Goal: Task Accomplishment & Management: Manage account settings

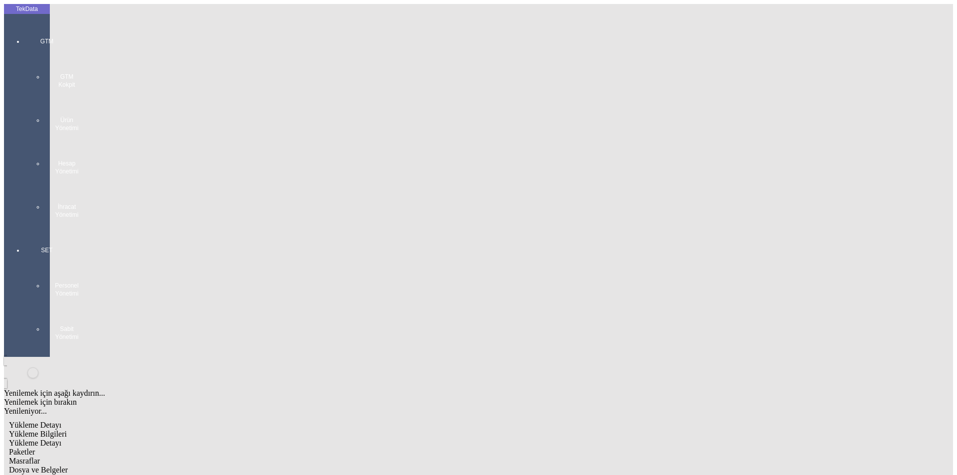
click at [26, 33] on div "GTM GTM Kokpit Ürün Yönetimi Hesap Yönetimi İhracat Yönetimi" at bounding box center [47, 124] width 46 height 209
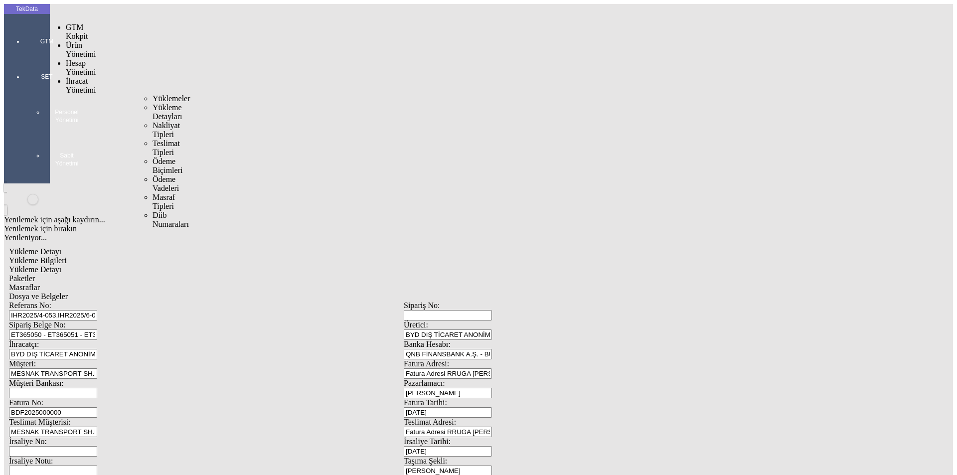
click at [74, 77] on span "İhracat Yönetimi" at bounding box center [81, 85] width 30 height 17
click at [153, 94] on span "Yüklemeler" at bounding box center [172, 98] width 38 height 8
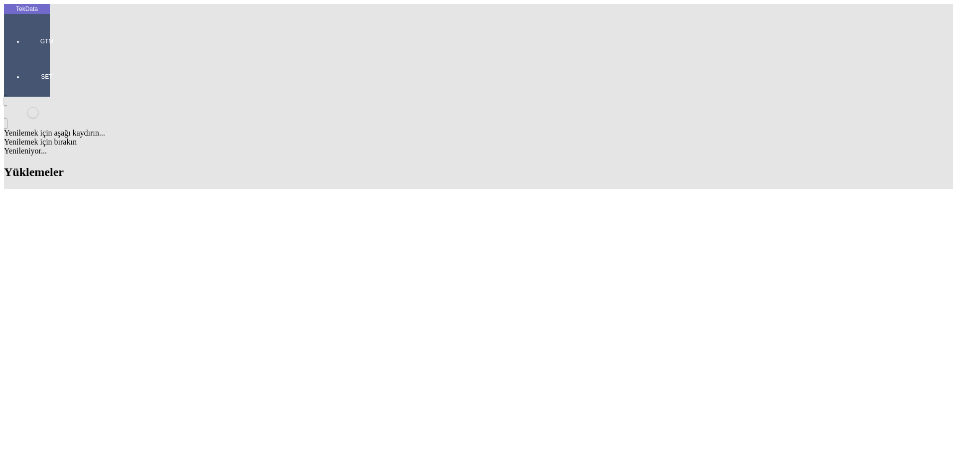
drag, startPoint x: 692, startPoint y: 80, endPoint x: 598, endPoint y: 77, distance: 93.3
type input "INTER"
type input "INTERLOO"
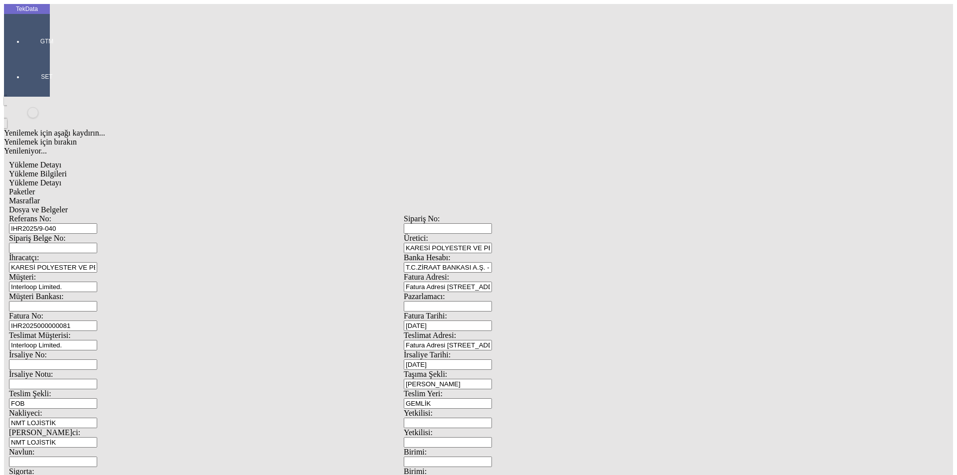
scroll to position [86, 0]
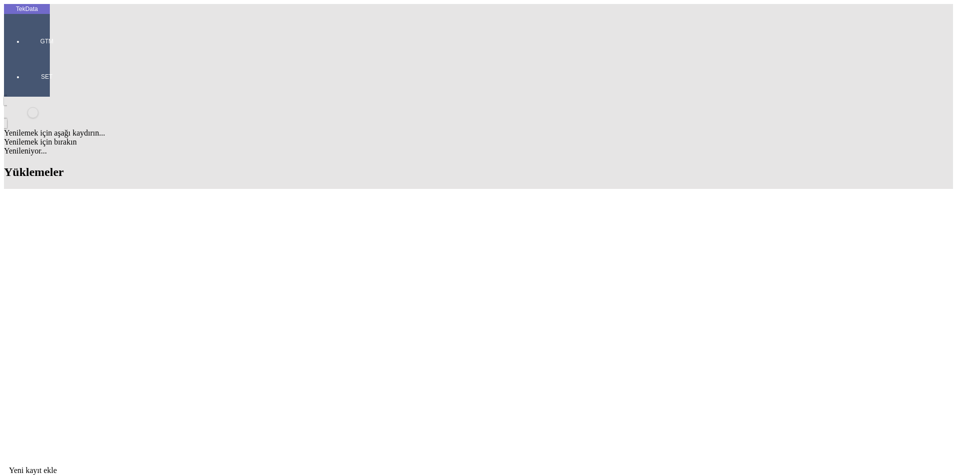
click at [446, 235] on div "Evet" at bounding box center [488, 230] width 144 height 9
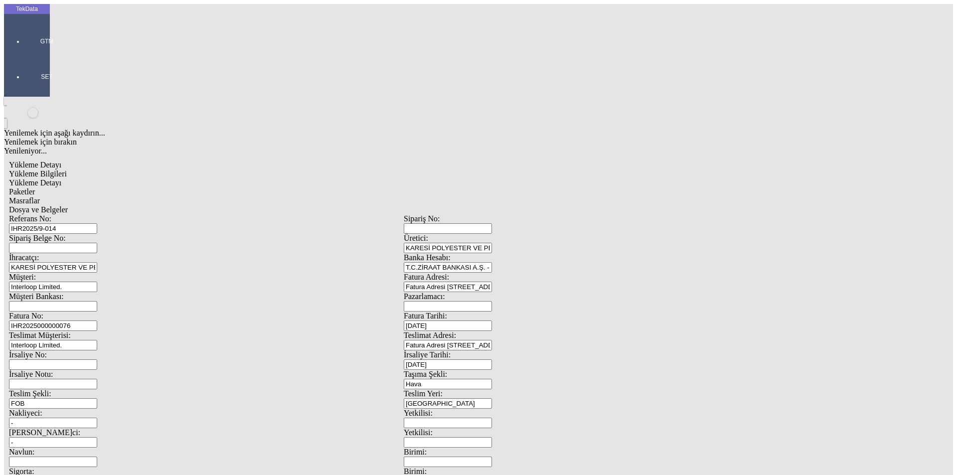
drag, startPoint x: 189, startPoint y: 74, endPoint x: 98, endPoint y: 72, distance: 91.3
click at [98, 214] on div "Referans No: IHR2025/9-014" at bounding box center [206, 223] width 395 height 19
click at [97, 321] on input "IHR2025000000076" at bounding box center [53, 326] width 88 height 10
type input "IHR20250000000"
type input "[DATE]"
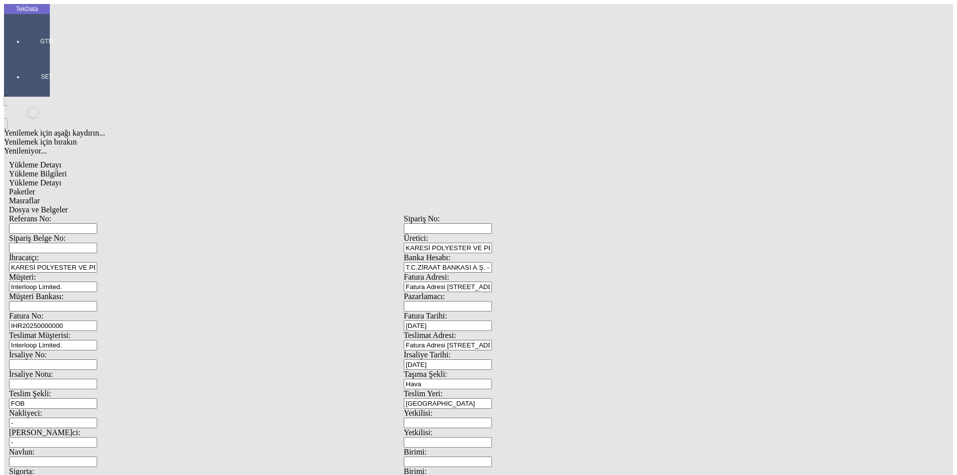
drag, startPoint x: 595, startPoint y: 202, endPoint x: 464, endPoint y: 216, distance: 131.9
click at [477, 219] on div "[STREET_ADDRESS] Üretici: KARESİ POLYESTER VE PETROKİMYA SANAYİ ANONİM ŞİRKETİ …" at bounding box center [404, 447] width 790 height 467
type input "[DATE]"
drag, startPoint x: 108, startPoint y: 255, endPoint x: 51, endPoint y: 261, distance: 56.6
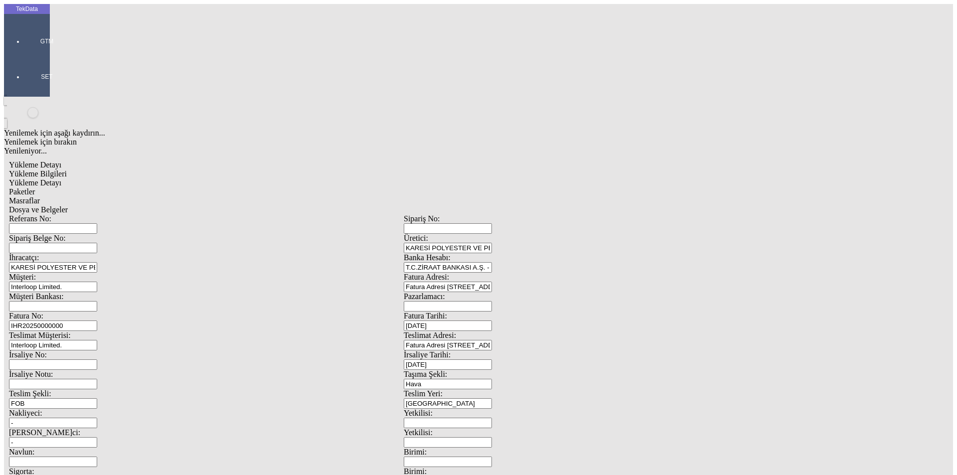
click at [51, 261] on div "Yükleme Detayı Yükleme Bilgileri Yükleme Detayı Paketler Masraflar Dosya ve Bel…" at bounding box center [404, 443] width 800 height 575
type input "[DATE]"
drag, startPoint x: 191, startPoint y: 347, endPoint x: 70, endPoint y: 350, distance: 121.2
type input "[DATE]"
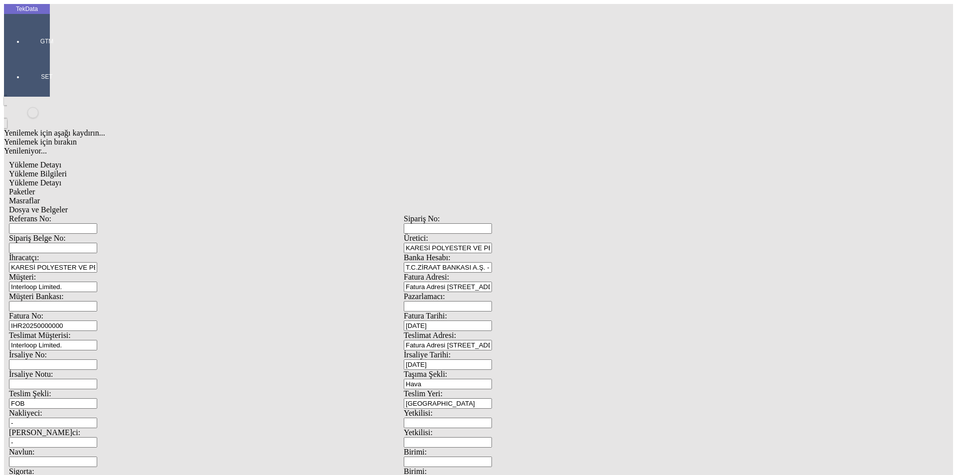
drag, startPoint x: 186, startPoint y: 384, endPoint x: 89, endPoint y: 384, distance: 97.2
type input "92.58"
drag, startPoint x: 496, startPoint y: 391, endPoint x: 466, endPoint y: 386, distance: 30.3
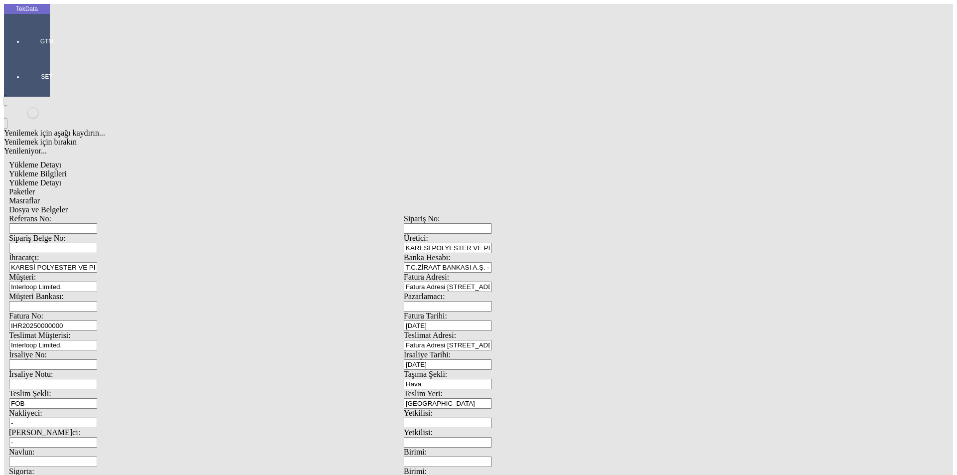
type input "99.14"
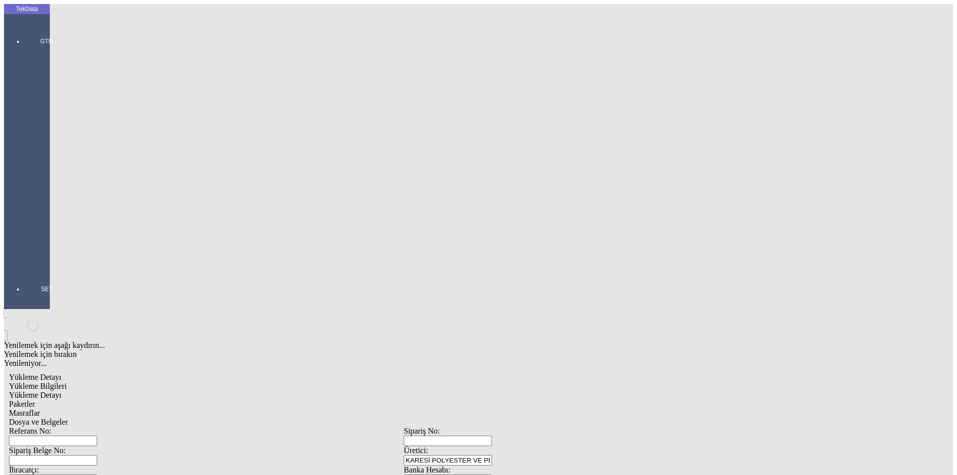
scroll to position [0, 0]
click at [150, 391] on div "Yükleme Detayı" at bounding box center [404, 395] width 790 height 9
drag, startPoint x: 180, startPoint y: 147, endPoint x: 52, endPoint y: 149, distance: 127.7
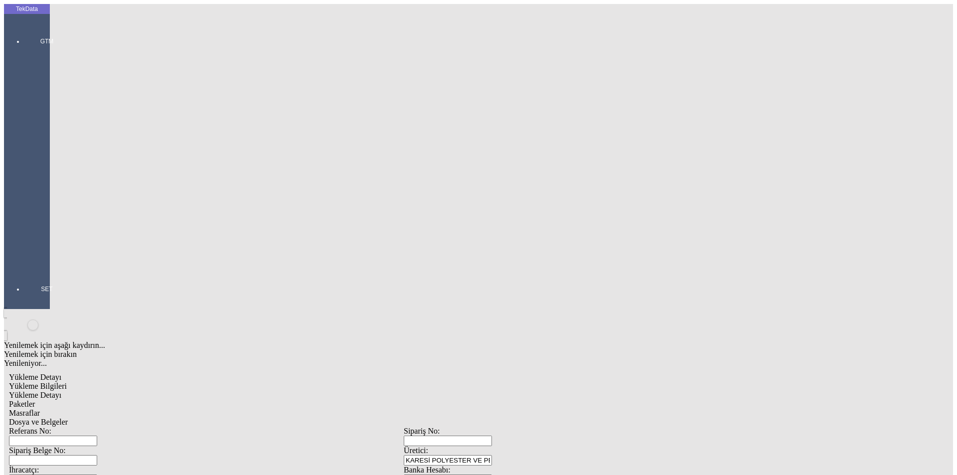
type input "9.77"
drag, startPoint x: 152, startPoint y: 162, endPoint x: 59, endPoint y: 155, distance: 93.0
type input "1.52"
drag, startPoint x: 590, startPoint y: 184, endPoint x: 486, endPoint y: 195, distance: 104.8
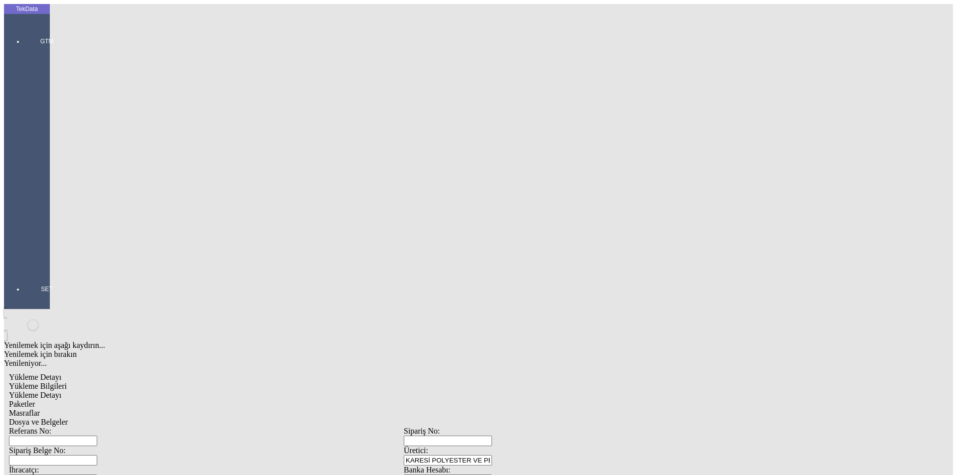
type input "9.77"
type input "10.76"
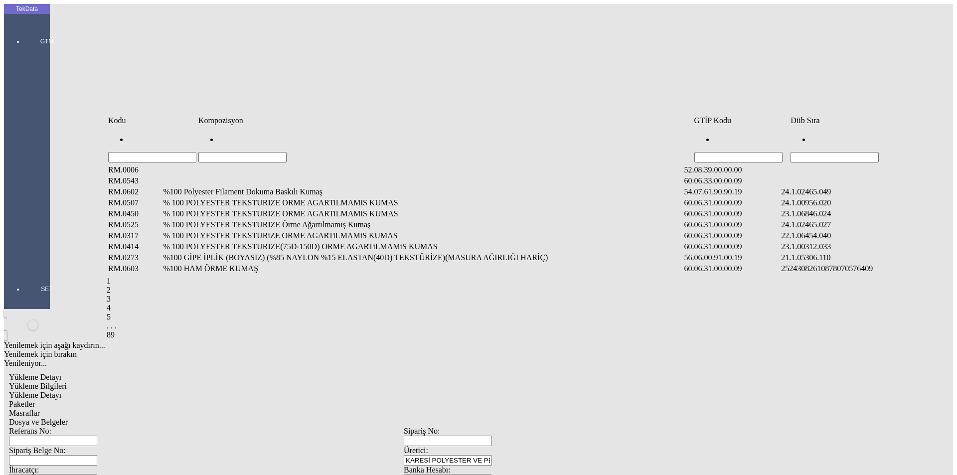
click at [835, 152] on input "Hücreyi Filtrele" at bounding box center [835, 157] width 88 height 10
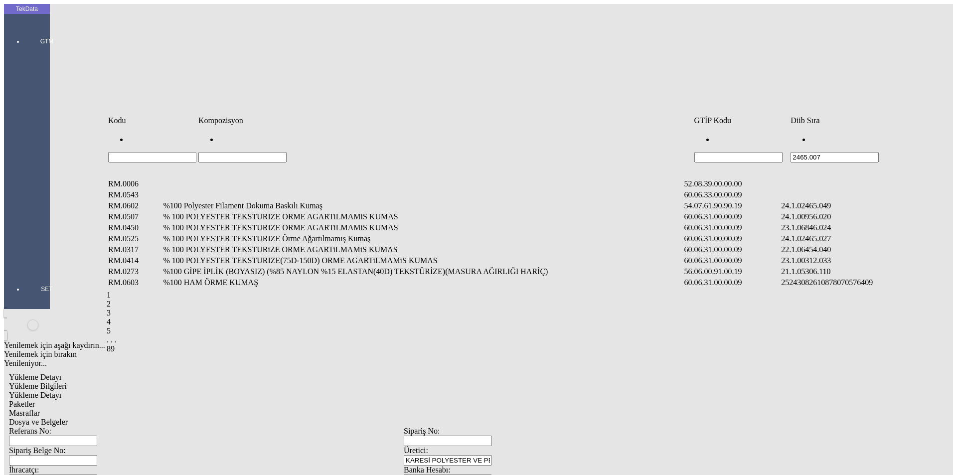
type input "2465.007"
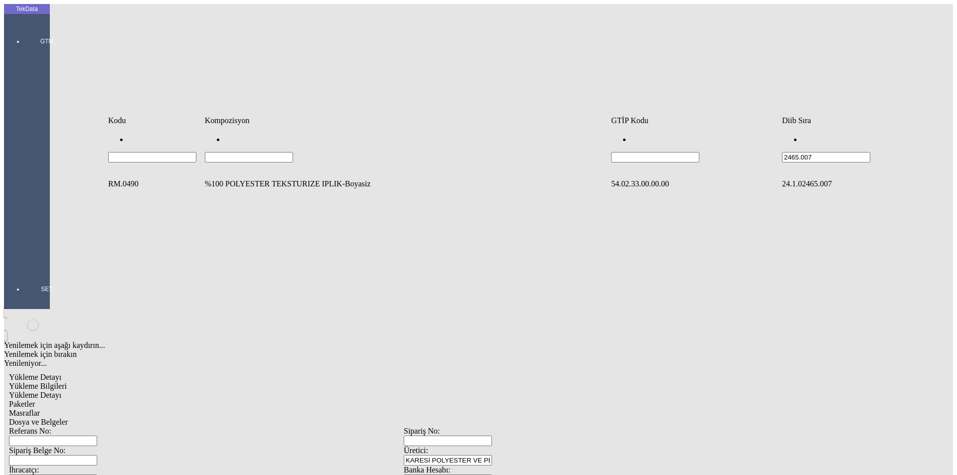
click at [259, 179] on td "%100 POLYESTER TEKSTURIZE IPLIK-Boyasiz" at bounding box center [406, 184] width 405 height 10
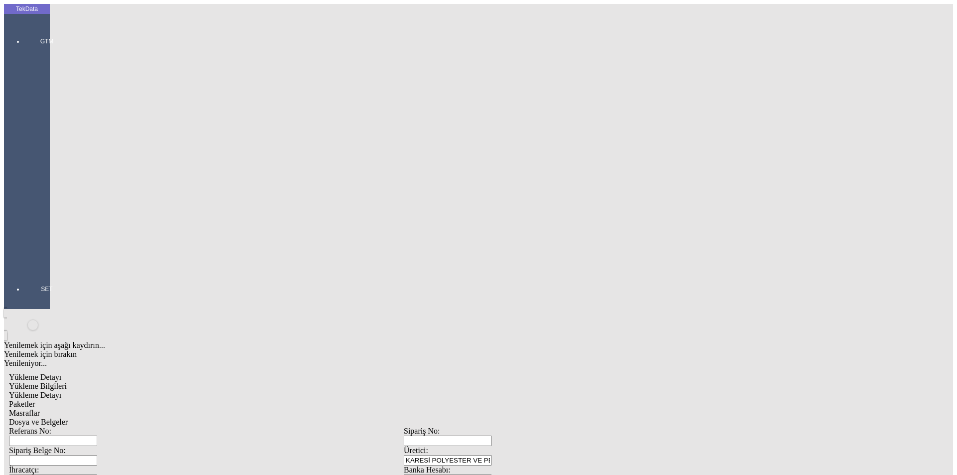
type input "10.67"
click at [563, 181] on div "Kg" at bounding box center [741, 185] width 395 height 9
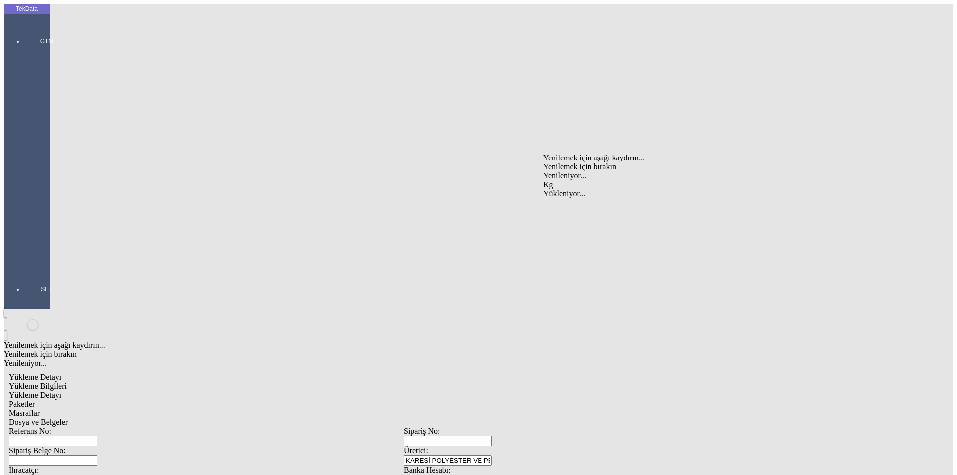
type input "Kg"
type input "1.37"
click at [564, 209] on div "Amerikan Doları" at bounding box center [741, 213] width 395 height 9
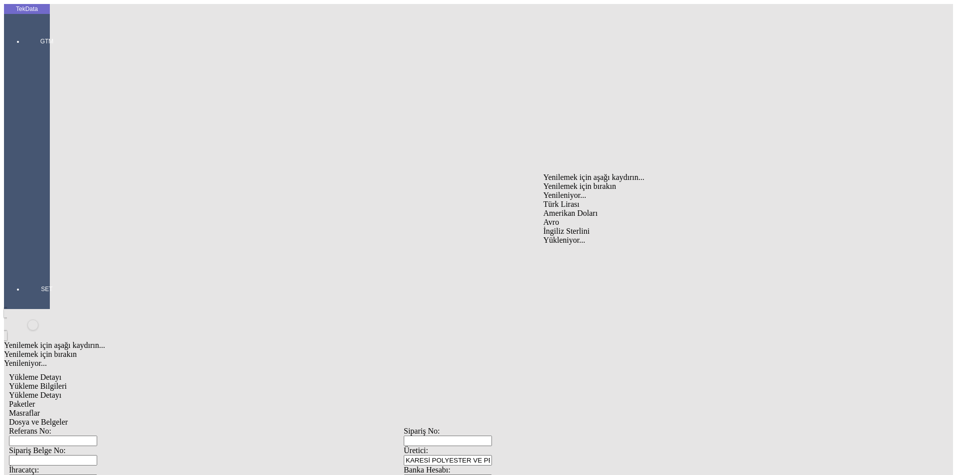
type input "Amerikan Doları"
type input "10.67"
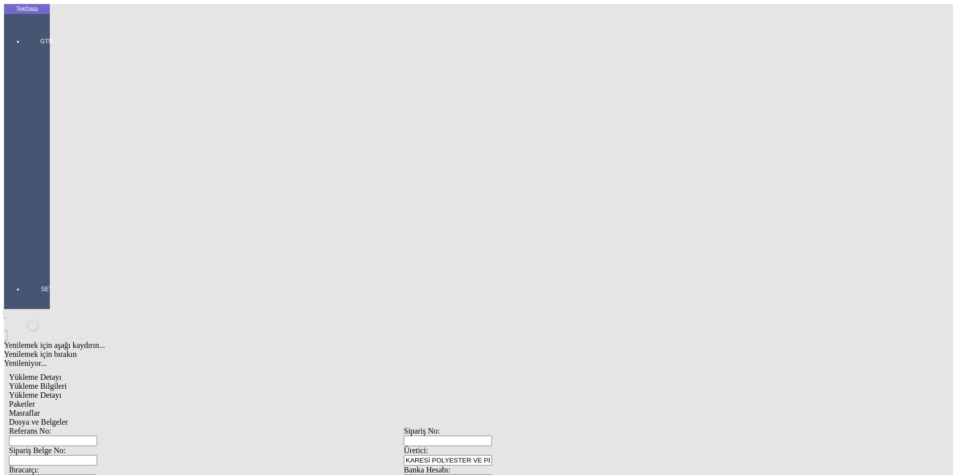
type input "11.64"
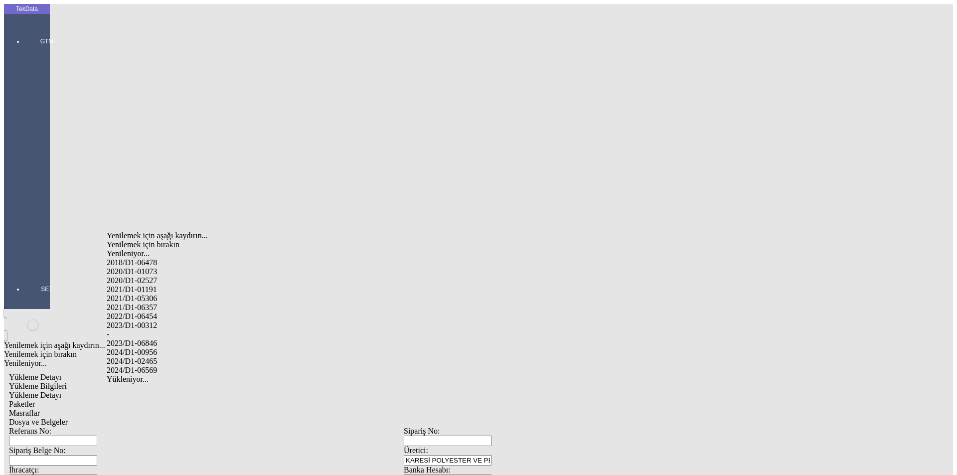
drag, startPoint x: 156, startPoint y: 348, endPoint x: 251, endPoint y: 346, distance: 94.8
click at [157, 357] on div "2024/D1-02465" at bounding box center [300, 361] width 387 height 9
type input "2024/D1-02465"
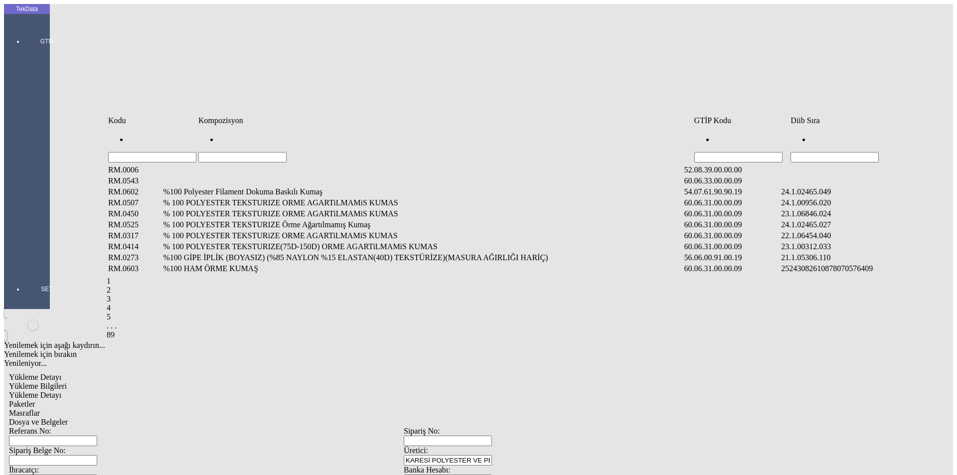
click at [835, 152] on input "Hücreyi Filtrele" at bounding box center [835, 157] width 88 height 10
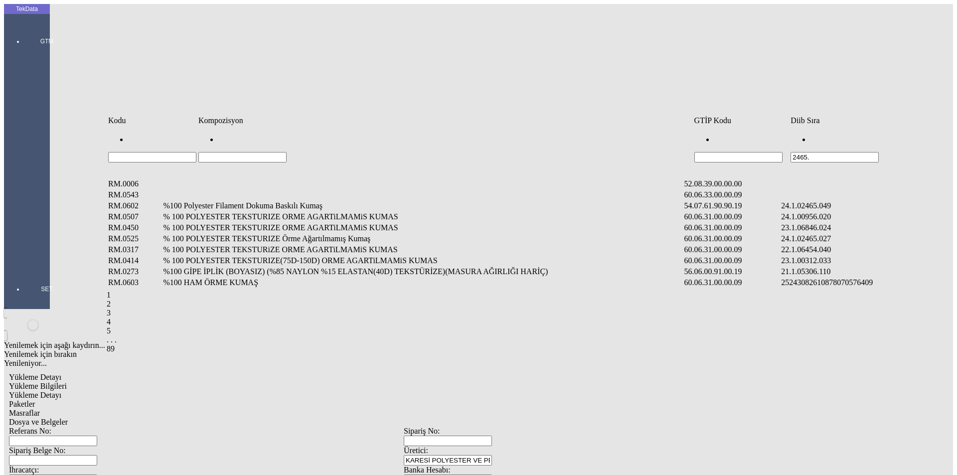
type input "2465."
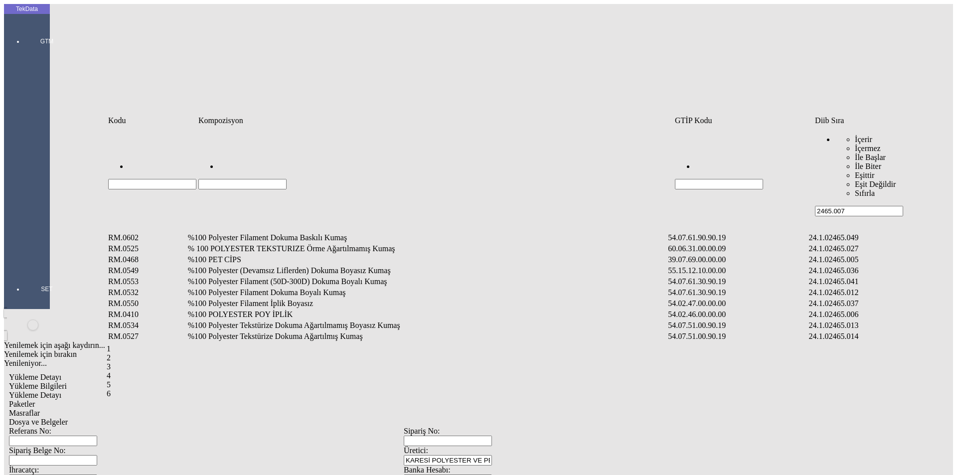
type input "2465.007"
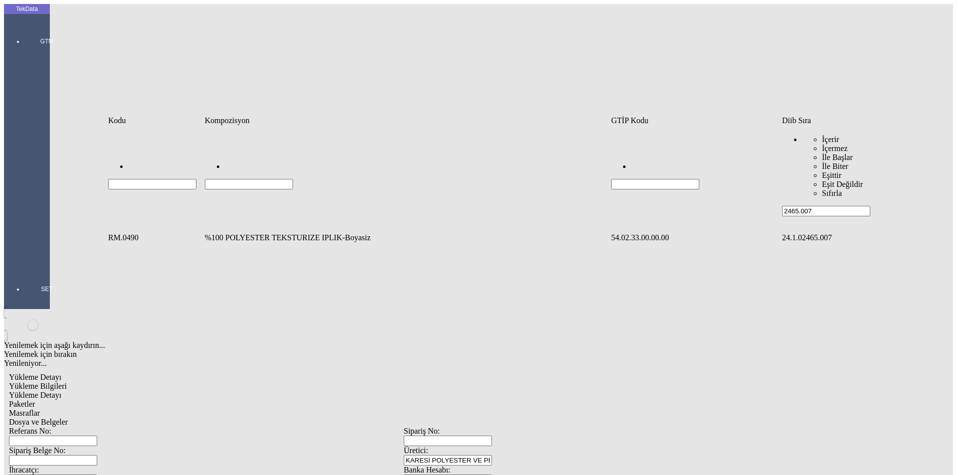
click at [279, 233] on td "%100 POLYESTER TEKSTURIZE IPLIK-Boyasiz" at bounding box center [406, 238] width 405 height 10
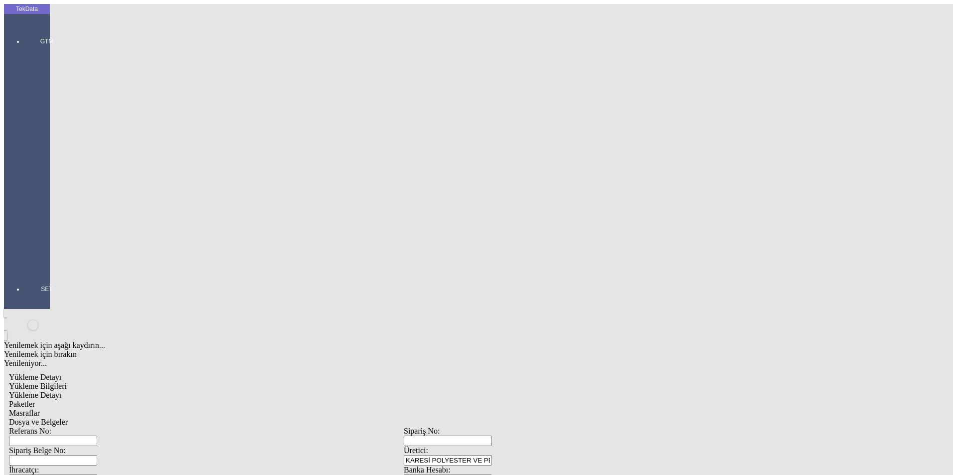
type input "10.67"
click at [560, 181] on div "Kg" at bounding box center [741, 185] width 395 height 9
type input "Kg"
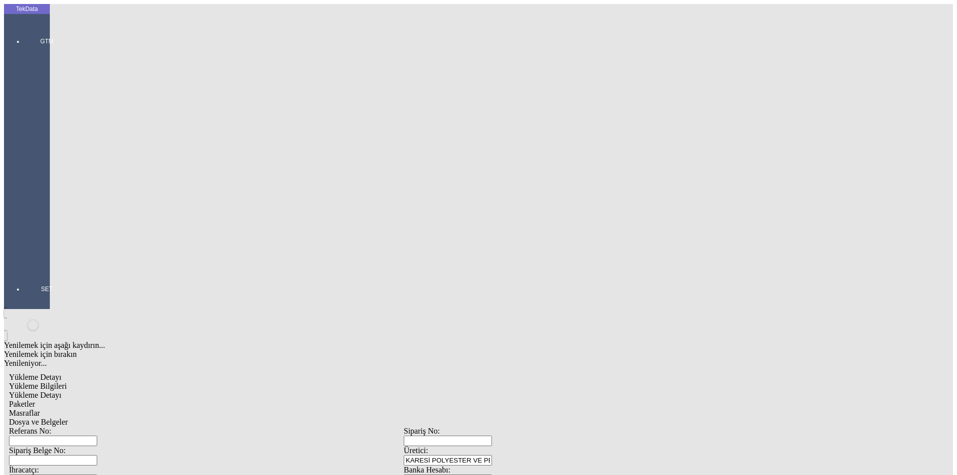
type input "1.65"
click at [563, 218] on div "Avro" at bounding box center [741, 222] width 395 height 9
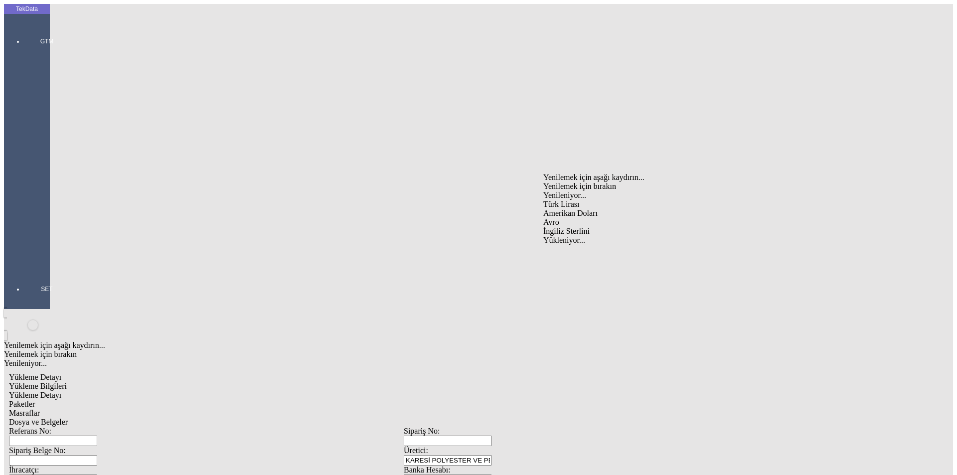
click at [570, 209] on div "Amerikan Doları" at bounding box center [741, 213] width 395 height 9
type input "Amerikan Doları"
type input "10.67"
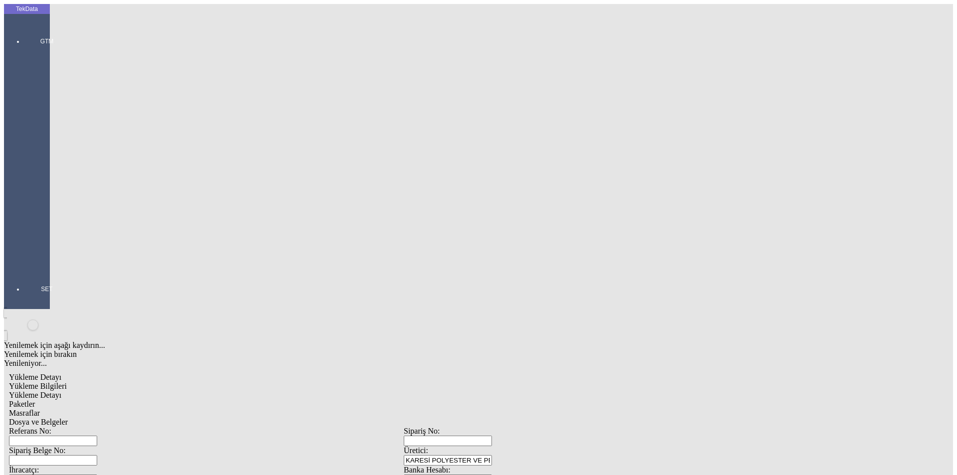
type input "11.66"
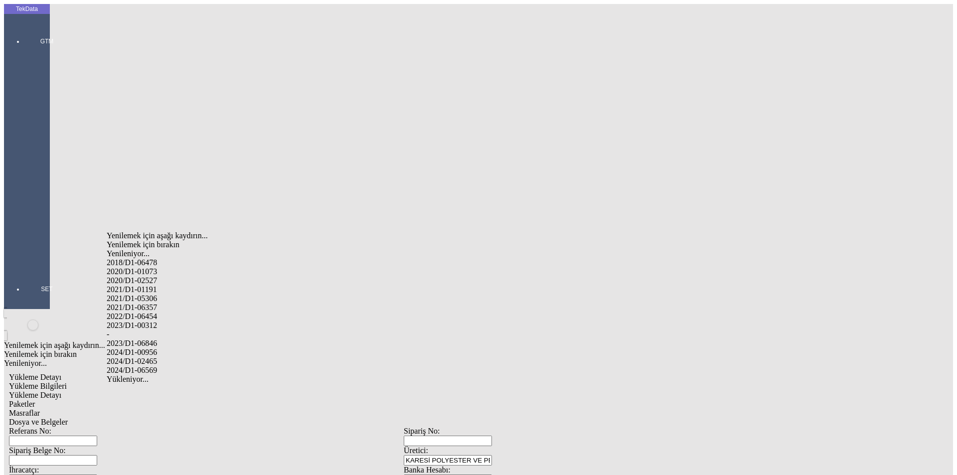
click at [162, 357] on div "2024/D1-02465" at bounding box center [300, 361] width 387 height 9
type input "2024/D1-02465"
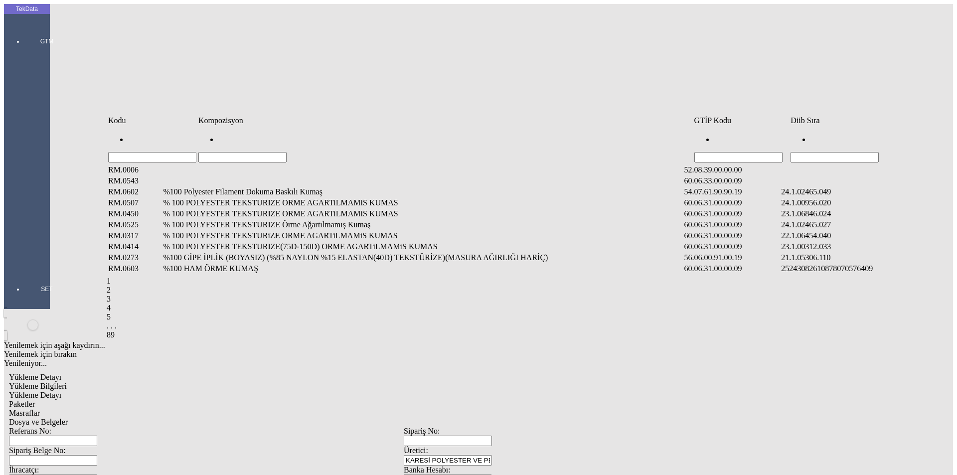
click at [866, 152] on input "Hücreyi Filtrele" at bounding box center [835, 157] width 88 height 10
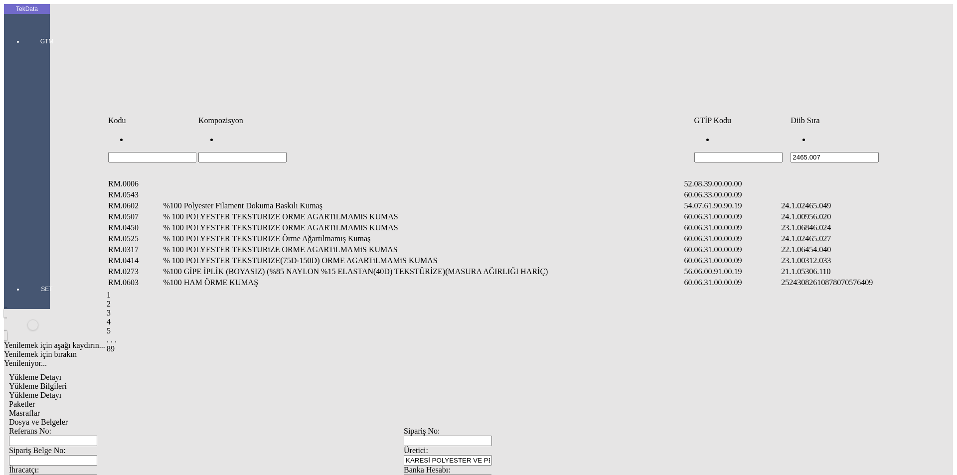
type input "2465.007"
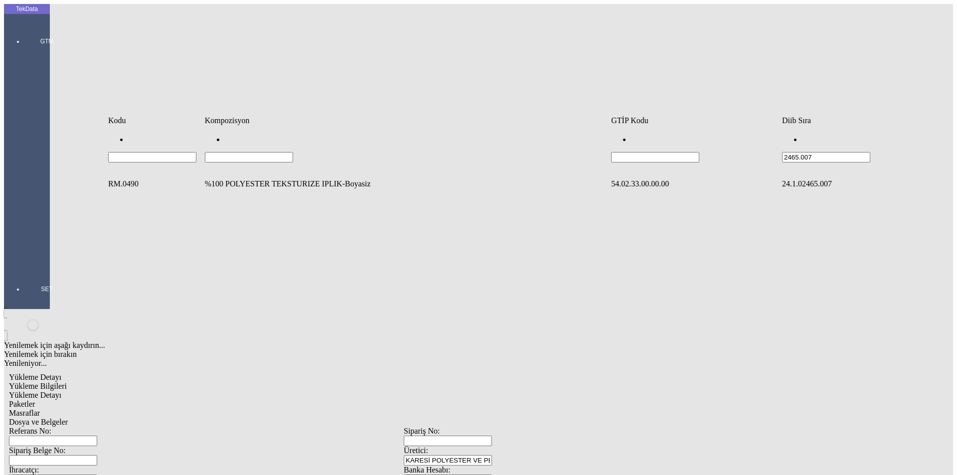
click at [251, 179] on td "%100 POLYESTER TEKSTURIZE IPLIK-Boyasiz" at bounding box center [406, 184] width 405 height 10
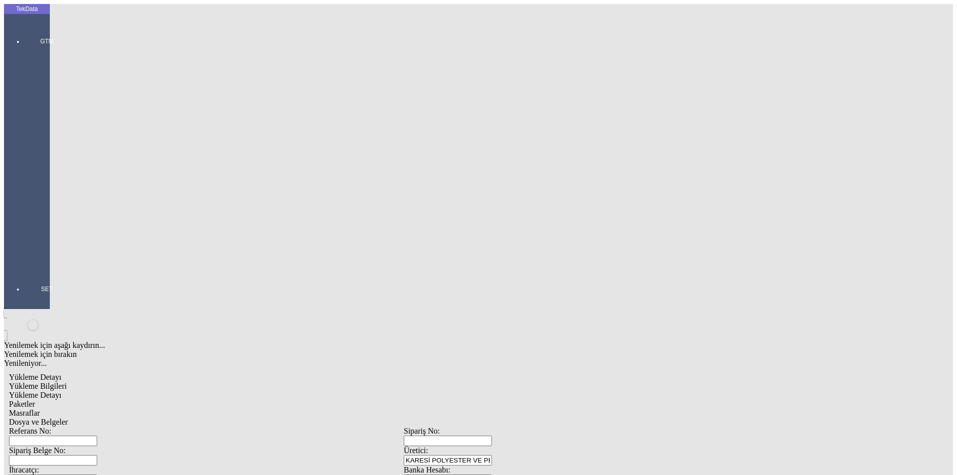
type input "1.5"
click at [560, 181] on div "Kg" at bounding box center [741, 185] width 395 height 9
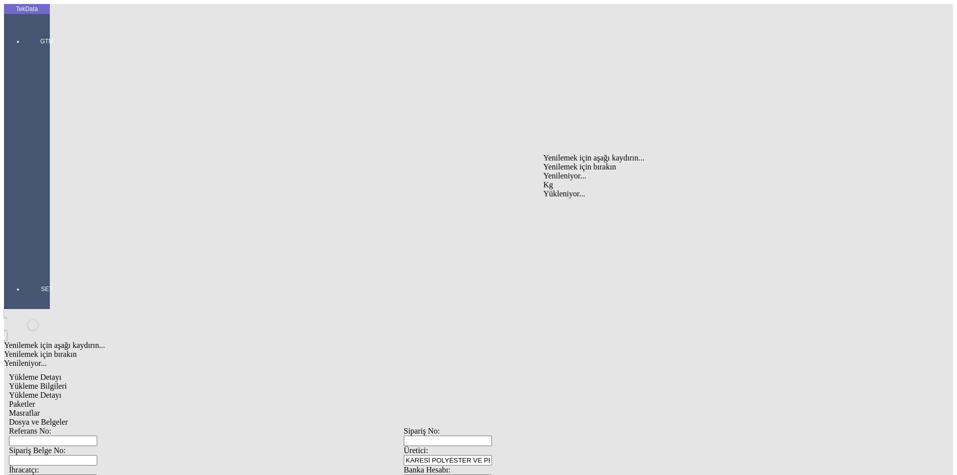
type input "Kg"
type input "1.5"
drag, startPoint x: 568, startPoint y: 171, endPoint x: 575, endPoint y: 172, distance: 7.6
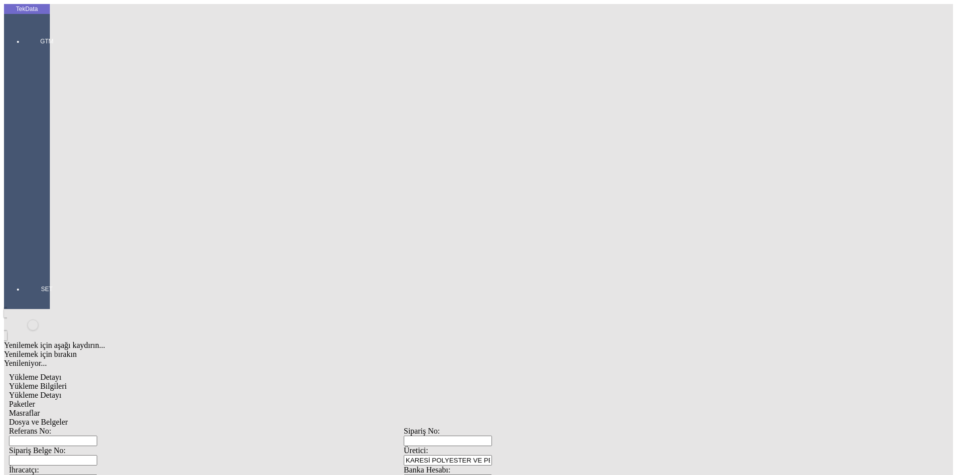
click at [566, 209] on div "Amerikan Doları" at bounding box center [741, 213] width 395 height 9
type input "Amerikan Doları"
type input "10.73"
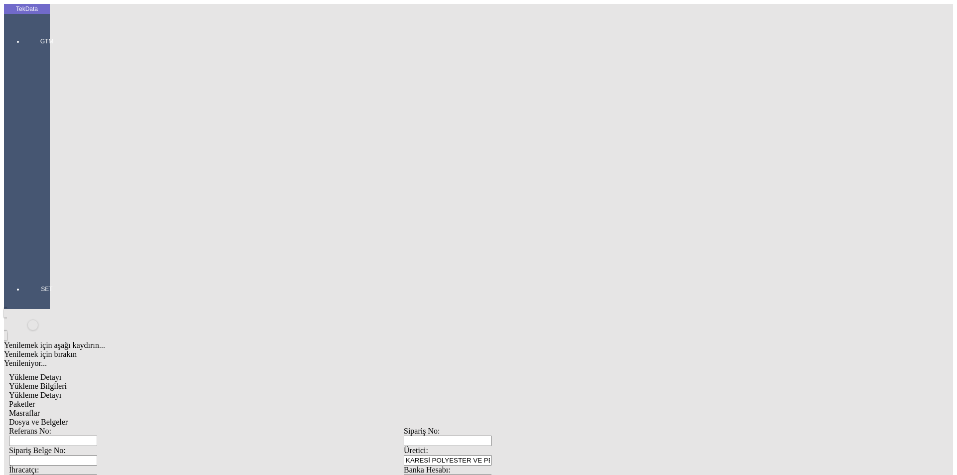
drag, startPoint x: 139, startPoint y: 147, endPoint x: 98, endPoint y: 149, distance: 41.0
type input "10.73"
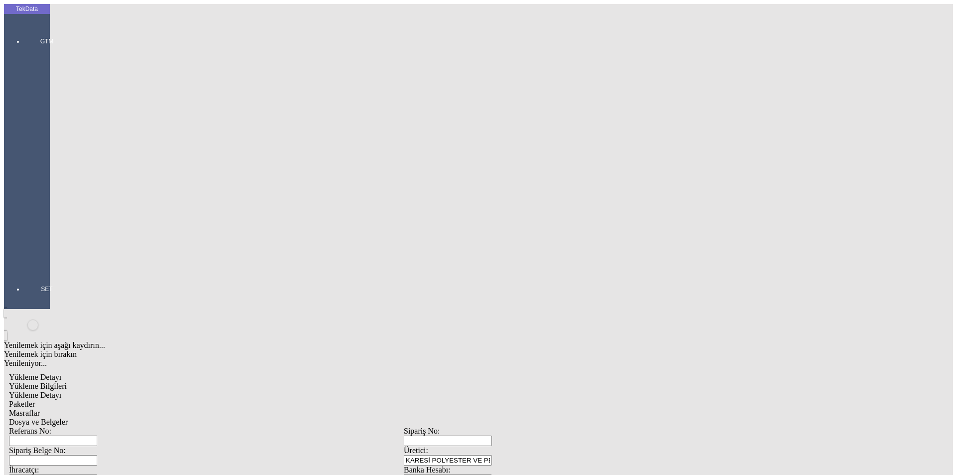
type input "11.7"
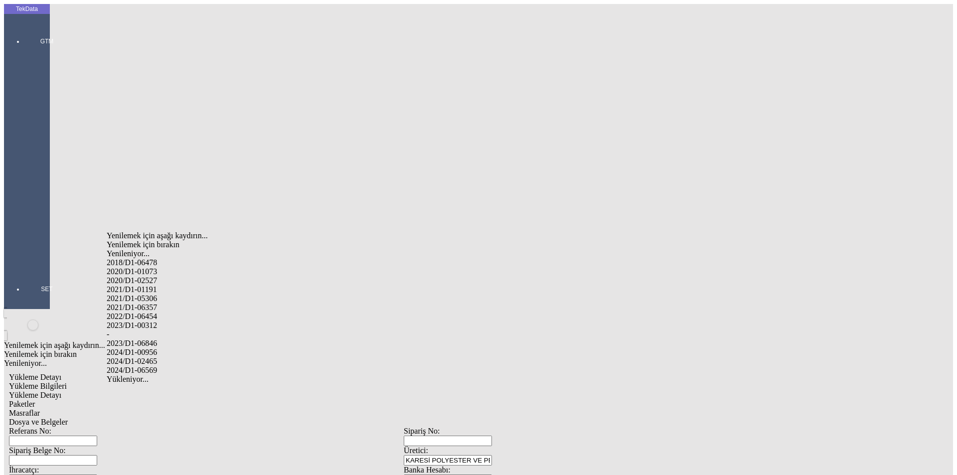
click at [160, 357] on div "2024/D1-02465" at bounding box center [300, 361] width 387 height 9
type input "2024/D1-02465"
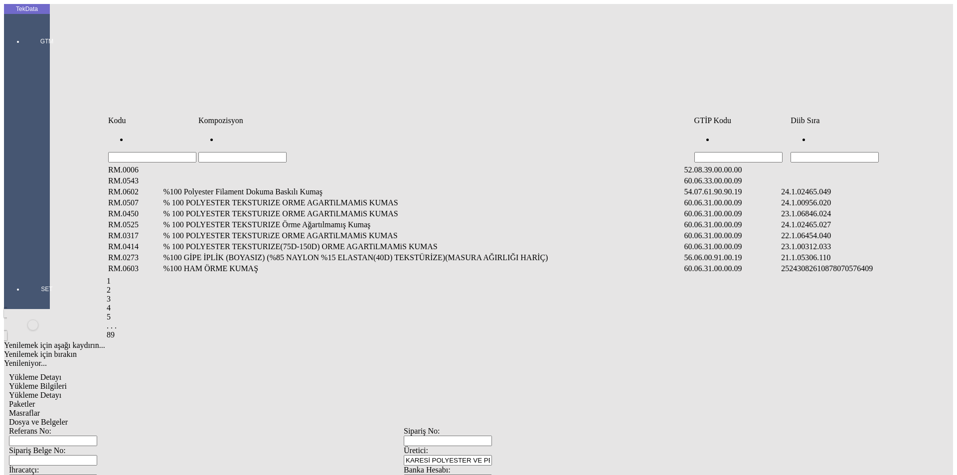
click at [841, 152] on input "Hücreyi Filtrele" at bounding box center [835, 157] width 88 height 10
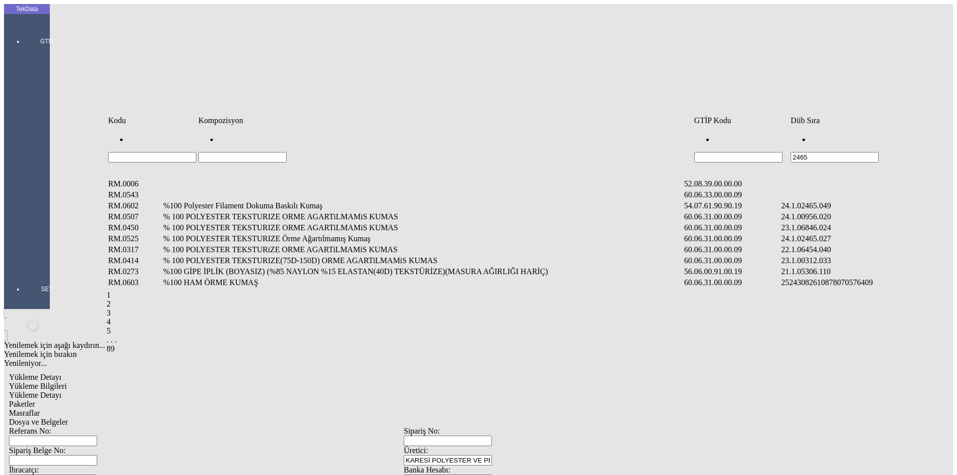
type input "2465"
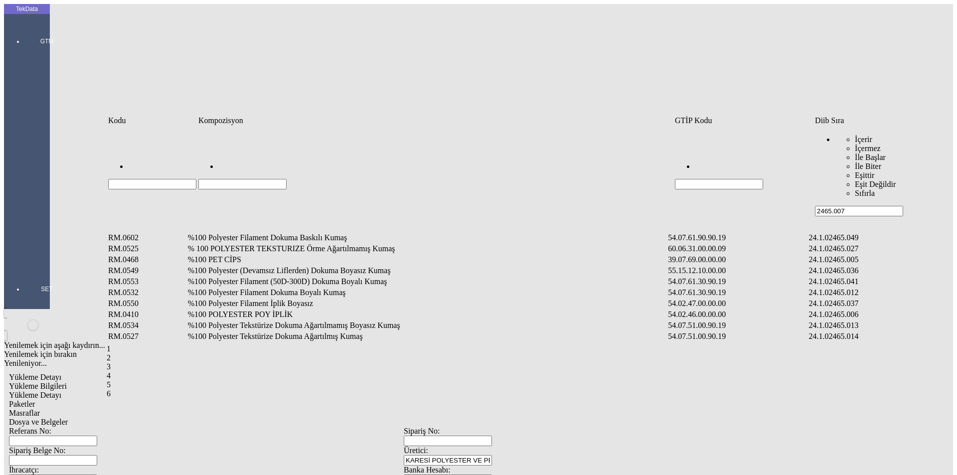
type input "2465.007"
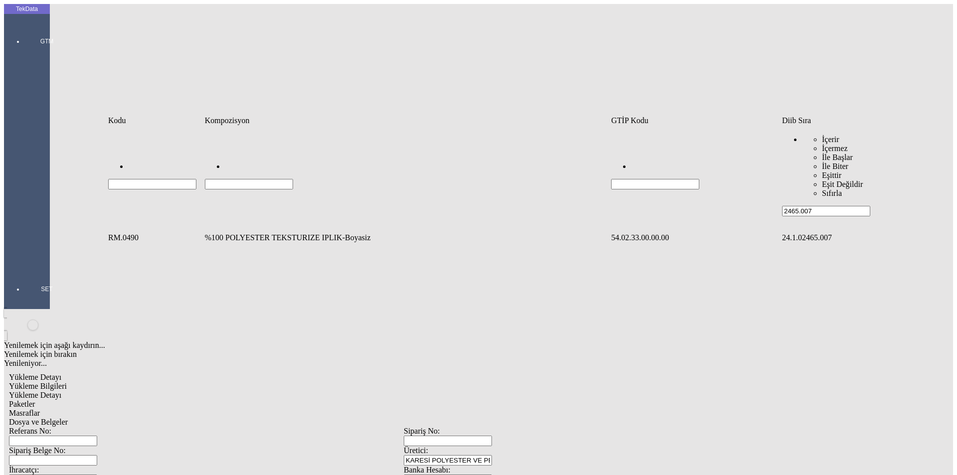
click at [259, 233] on td "%100 POLYESTER TEKSTURIZE IPLIK-Boyasiz" at bounding box center [406, 238] width 405 height 10
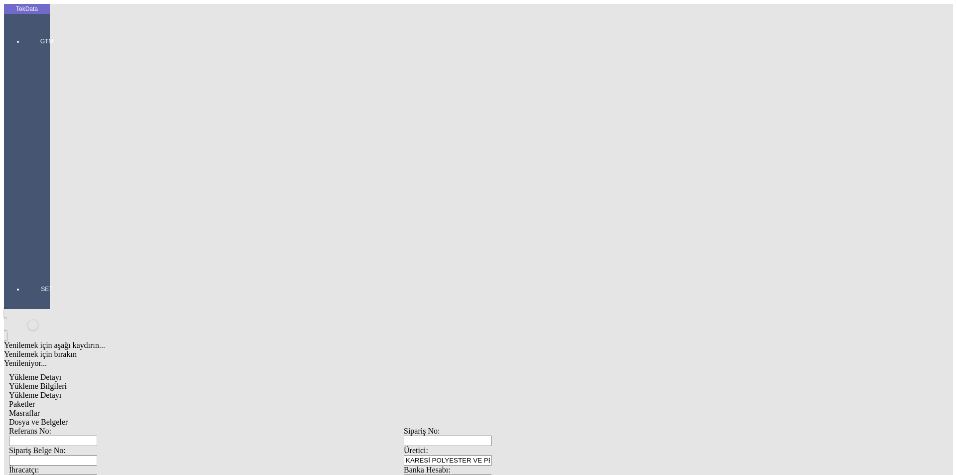
type input "31.6"
click at [556, 181] on div "Kg" at bounding box center [741, 185] width 395 height 9
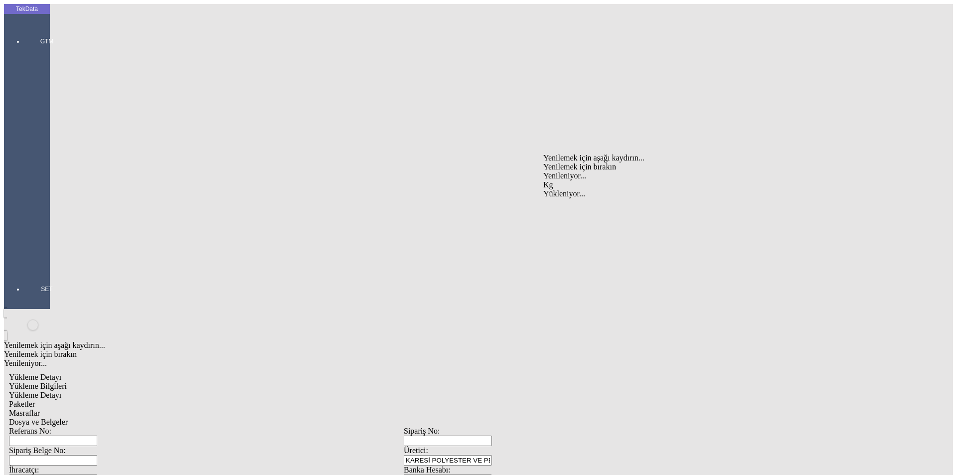
type input "Kg"
type input "1.67"
click at [566, 209] on div "Amerikan Doları" at bounding box center [741, 213] width 395 height 9
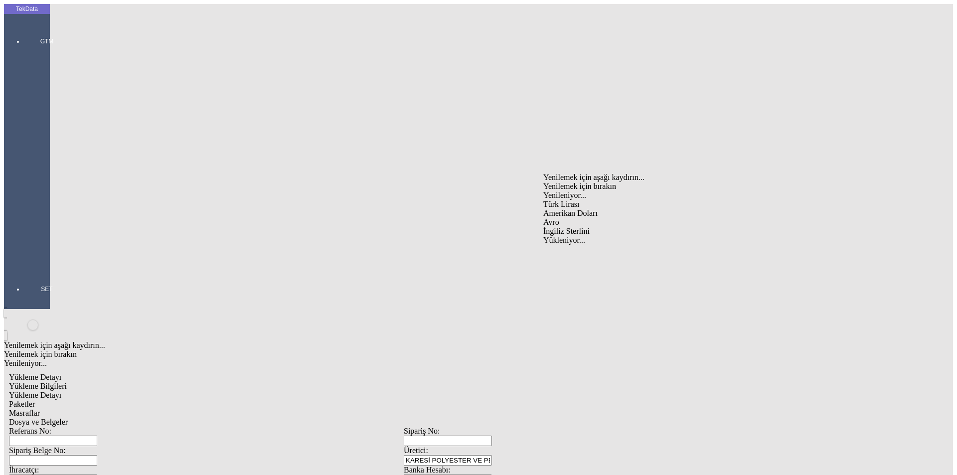
type input "Amerikan Doları"
type input "31.6"
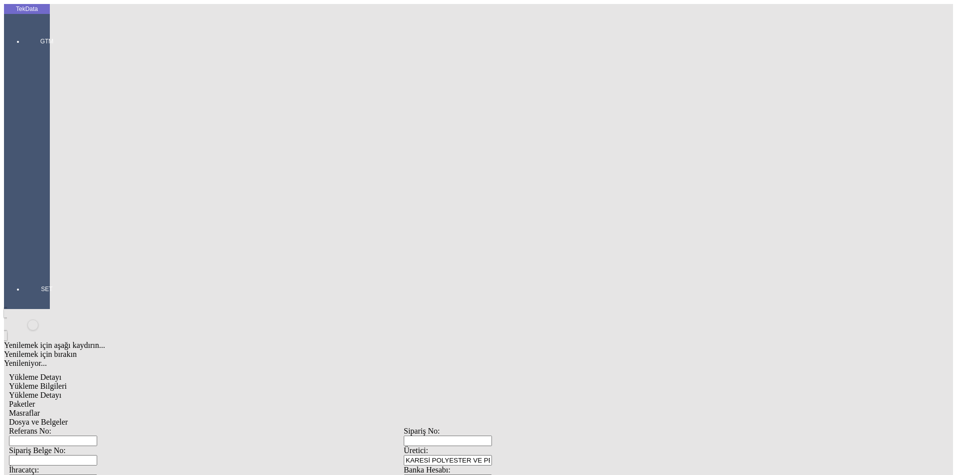
type input "33.68"
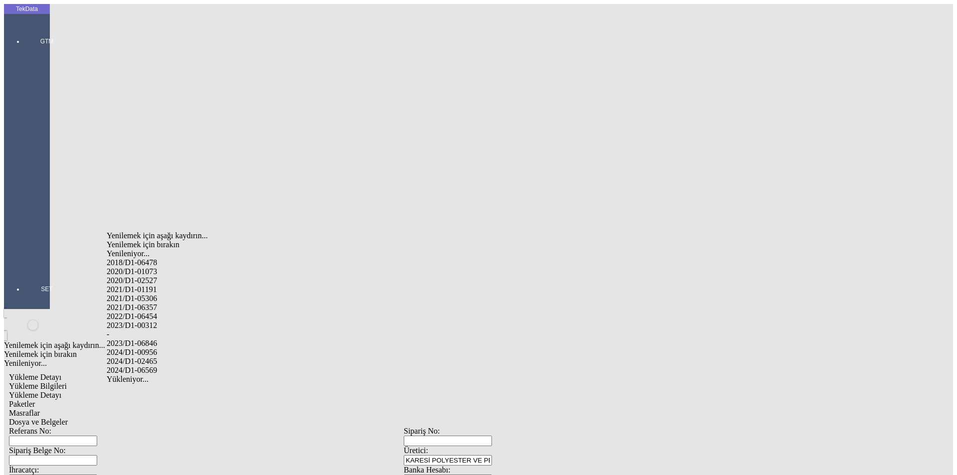
click at [184, 357] on div "2024/D1-02465" at bounding box center [300, 361] width 387 height 9
type input "2024/D1-02465"
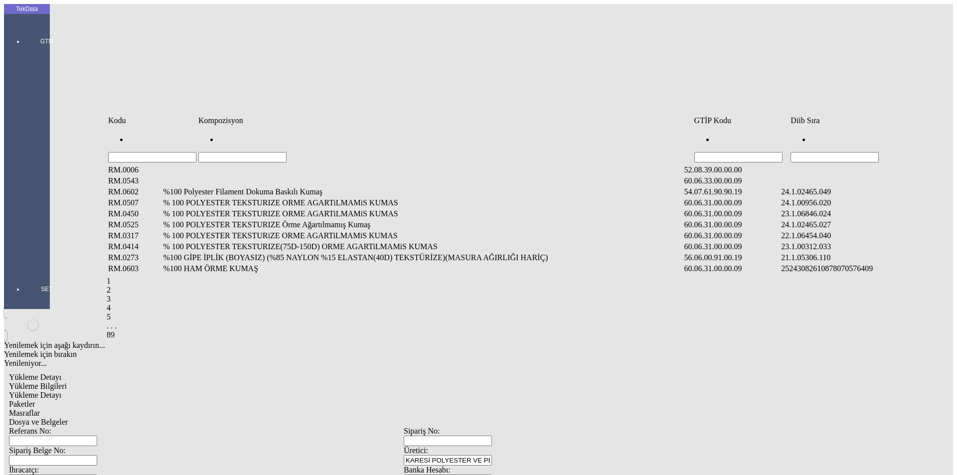
click at [813, 152] on input "Hücreyi Filtrele" at bounding box center [835, 157] width 88 height 10
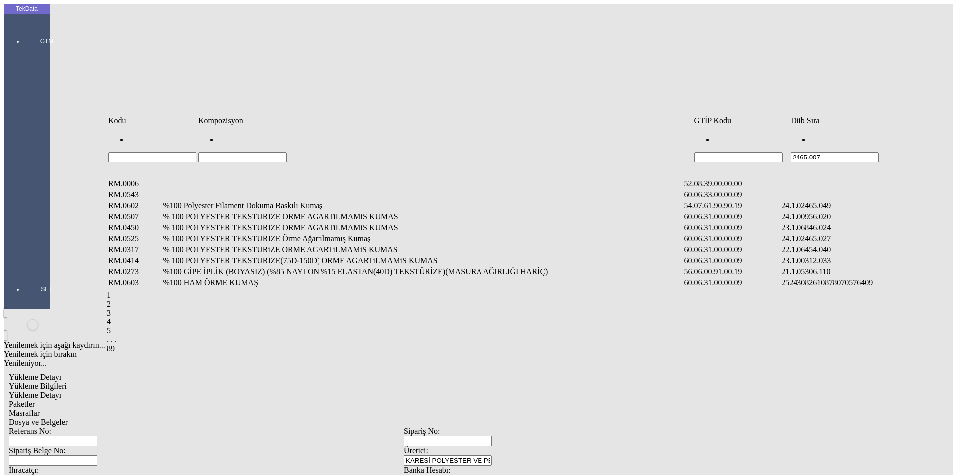
type input "2465.007"
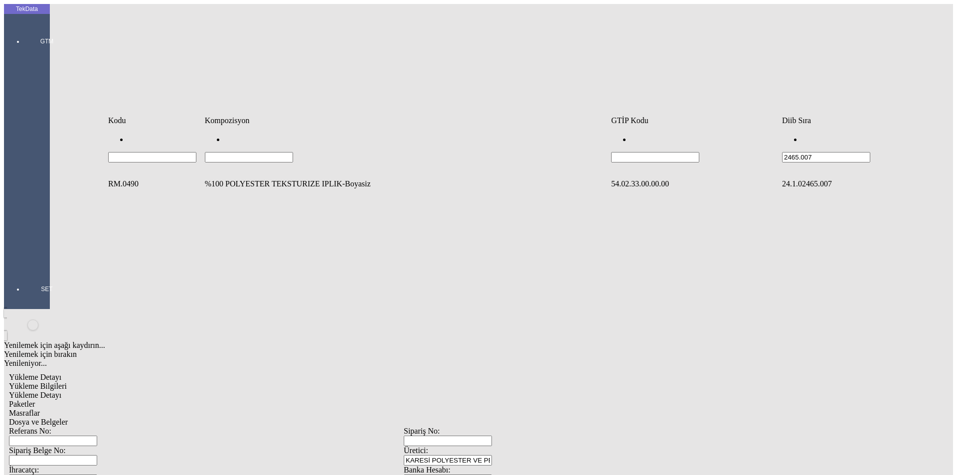
click at [239, 179] on td "%100 POLYESTER TEKSTURIZE IPLIK-Boyasiz" at bounding box center [406, 184] width 405 height 10
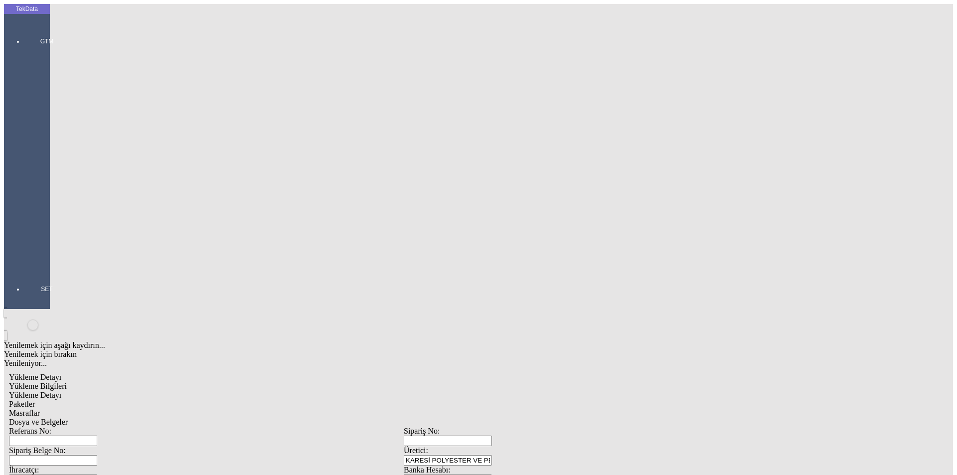
type input "9.61"
drag, startPoint x: 553, startPoint y: 144, endPoint x: 557, endPoint y: 152, distance: 9.8
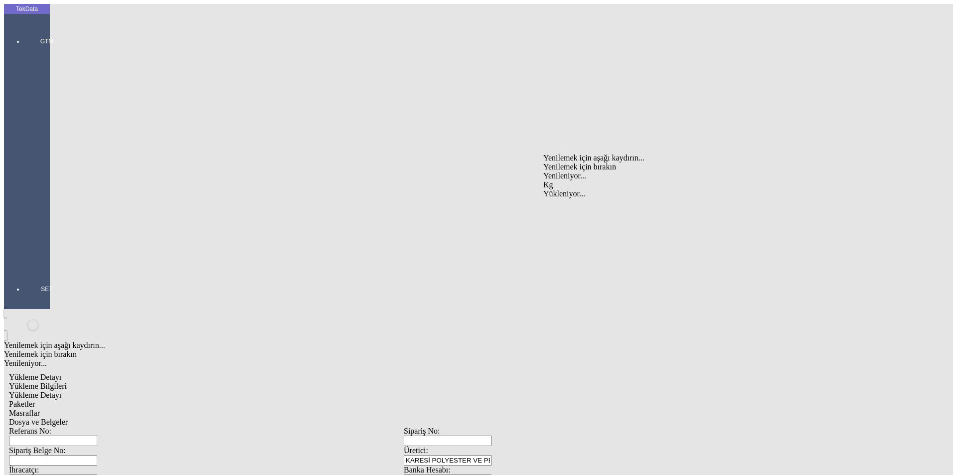
click at [555, 181] on div "Kg" at bounding box center [741, 185] width 395 height 9
type input "Kg"
type input "1"
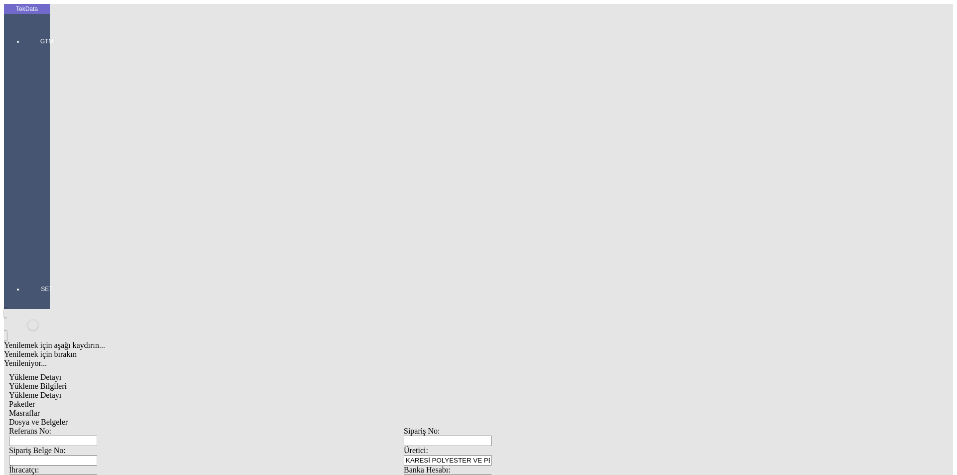
click at [559, 209] on div "Amerikan Doları" at bounding box center [741, 213] width 395 height 9
type input "Amerikan Doları"
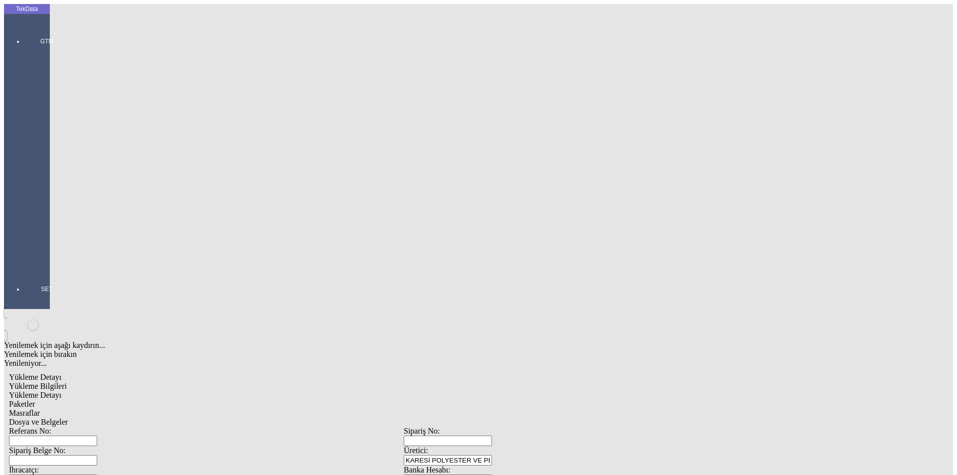
type input "9.61"
type input "9.9"
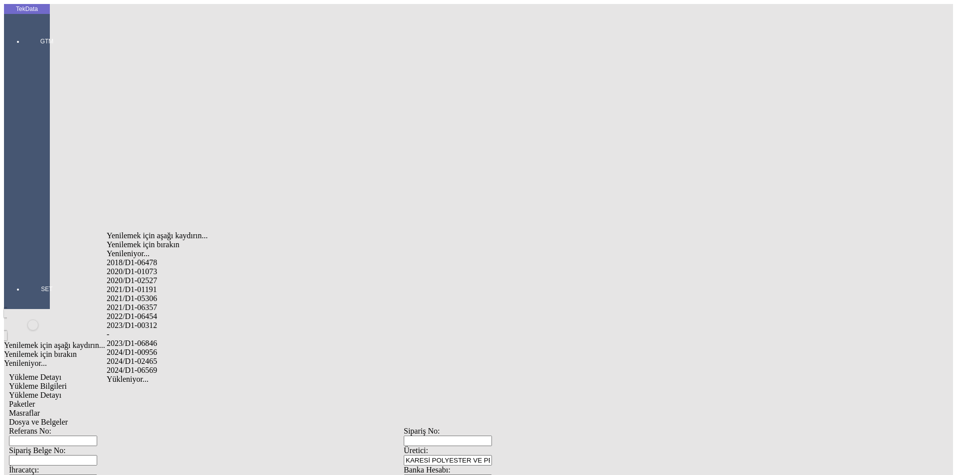
click at [152, 357] on div "2024/D1-02465" at bounding box center [300, 361] width 387 height 9
type input "2024/D1-02465"
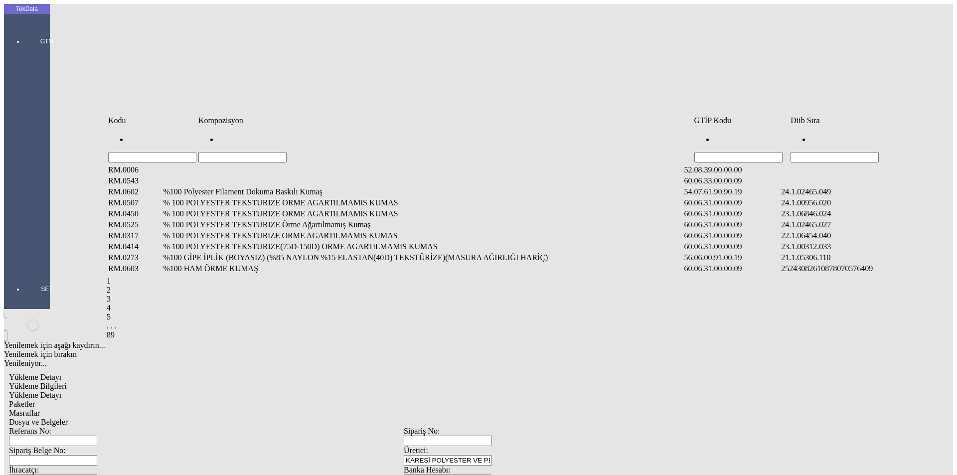
click at [832, 152] on input "Hücreyi Filtrele" at bounding box center [835, 157] width 88 height 10
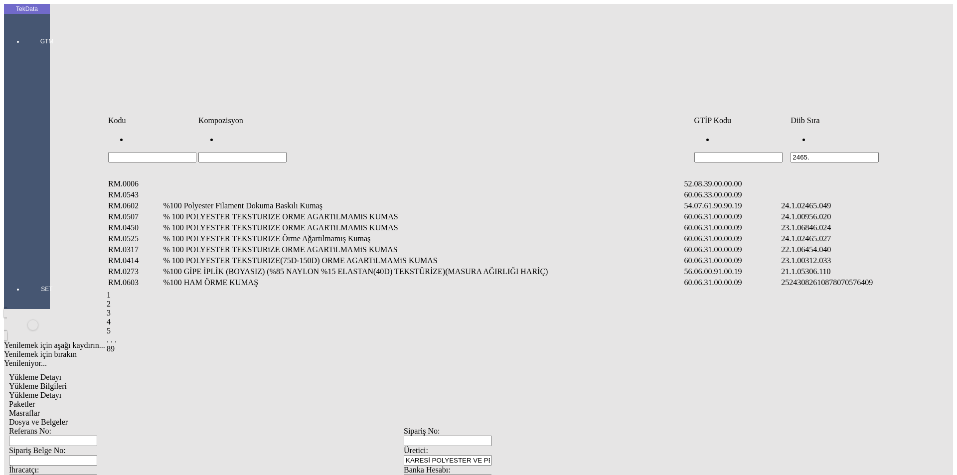
type input "2465."
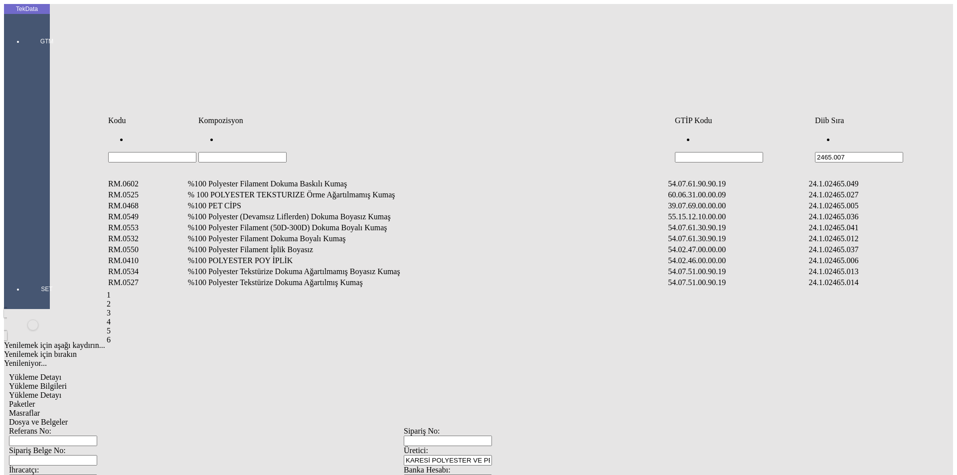
type input "2465.007"
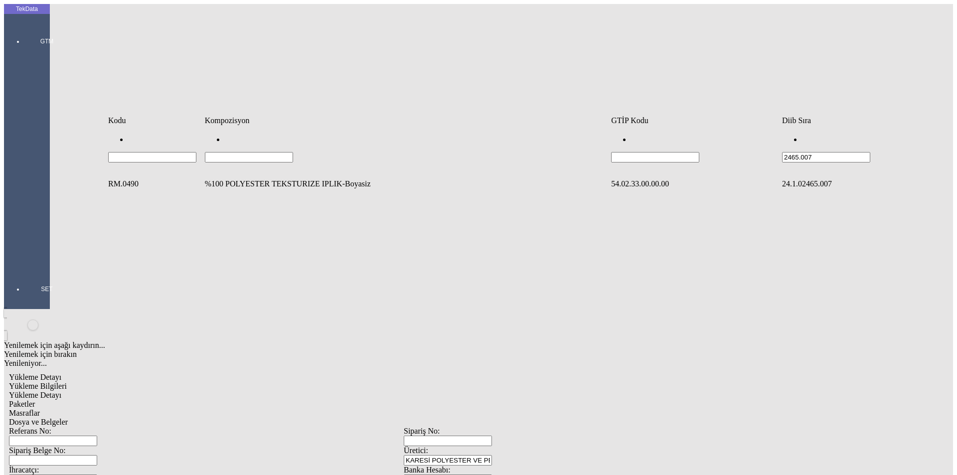
click at [305, 179] on td "%100 POLYESTER TEKSTURIZE IPLIK-Boyasiz" at bounding box center [406, 184] width 405 height 10
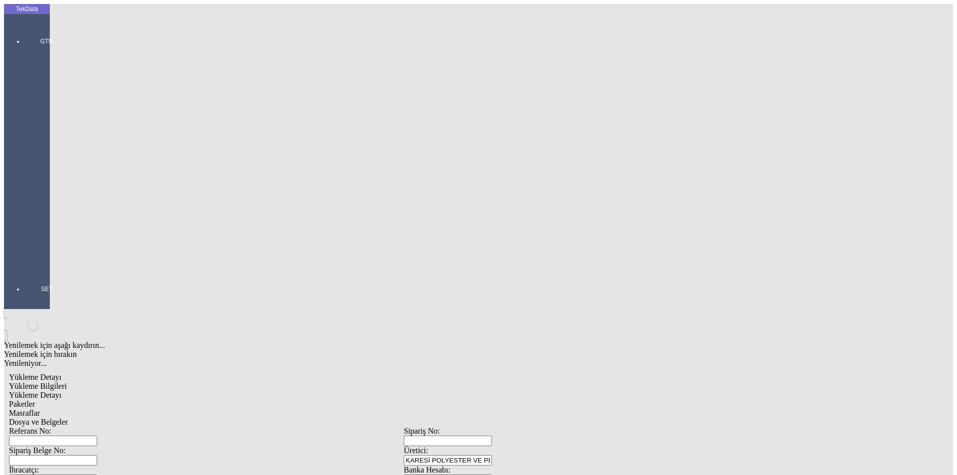
type input "9.53"
click at [565, 181] on div "Kg" at bounding box center [741, 185] width 395 height 9
type input "Kg"
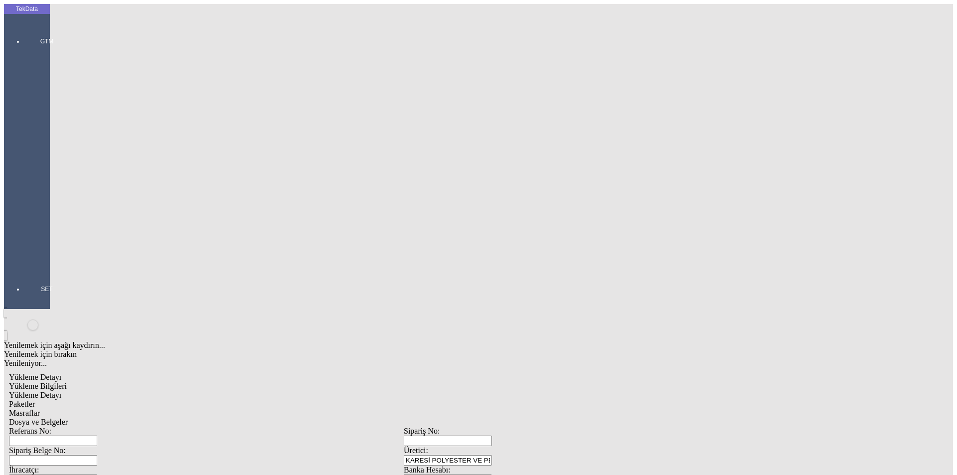
type input "1"
click at [575, 209] on div "Amerikan Doları" at bounding box center [741, 213] width 395 height 9
type input "Amerikan Doları"
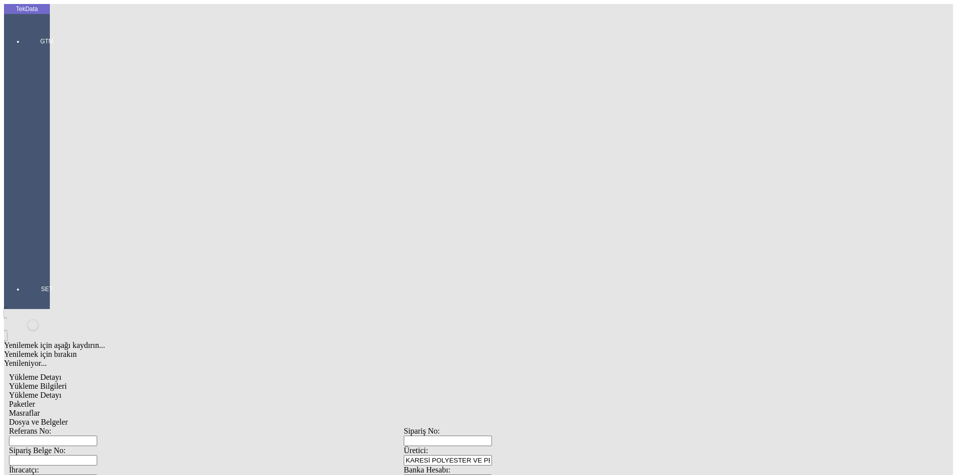
type input "9.53"
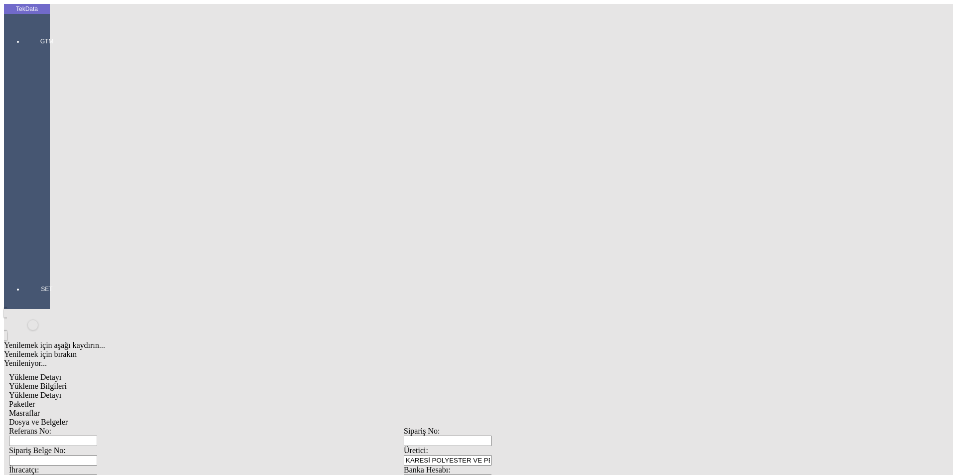
type input "9.8"
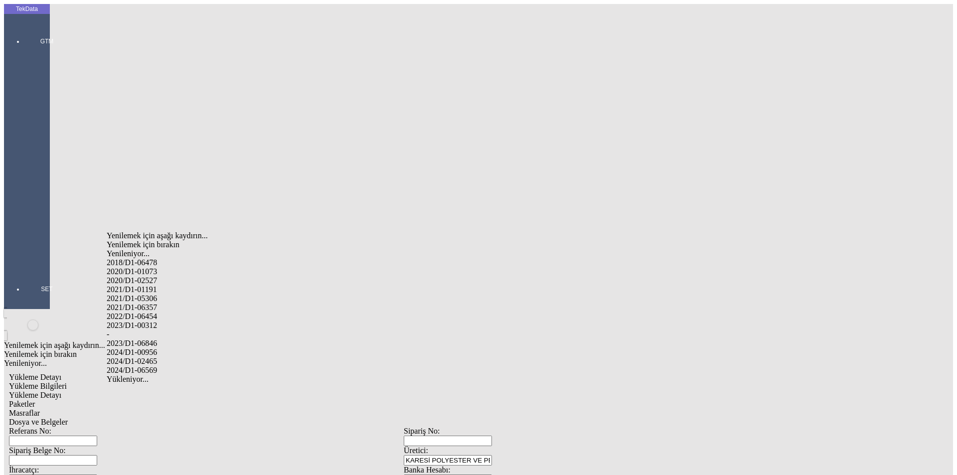
click at [171, 357] on div "2024/D1-02465" at bounding box center [300, 361] width 387 height 9
type input "2024/D1-02465"
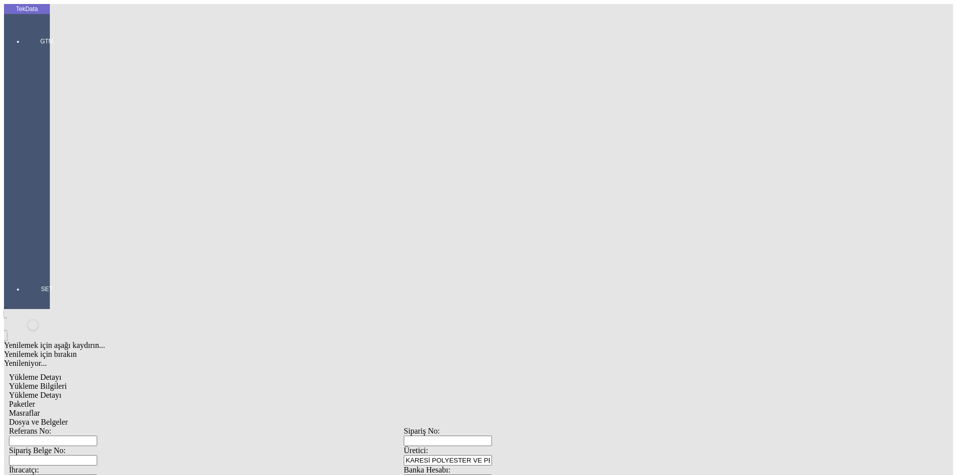
type input "1.47"
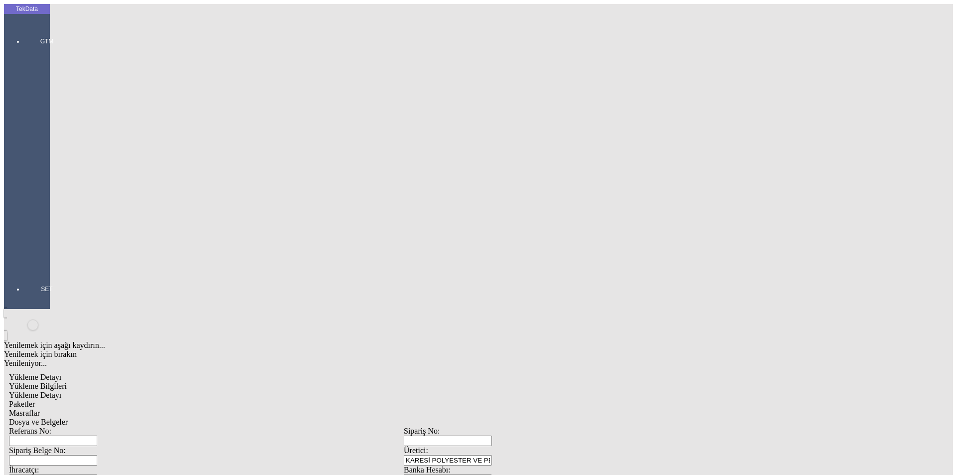
type input "1.62"
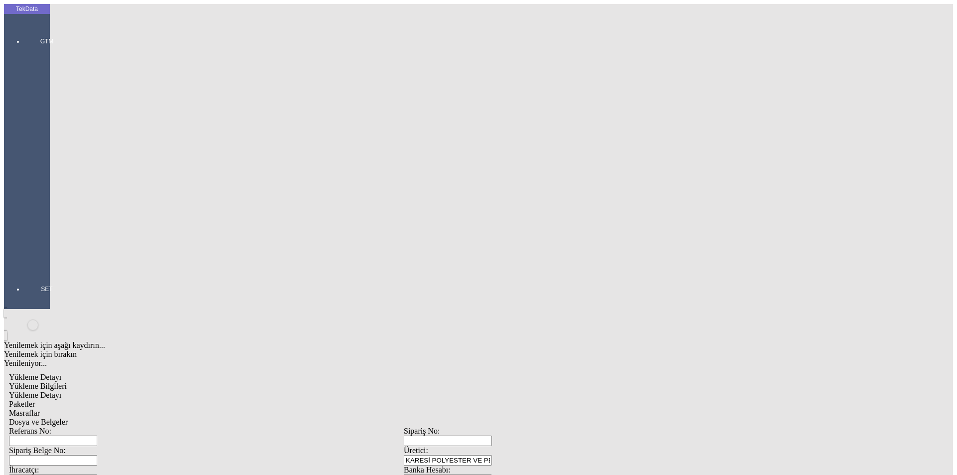
drag, startPoint x: 643, startPoint y: 425, endPoint x: 517, endPoint y: 343, distance: 150.8
click at [35, 400] on span "Paketler" at bounding box center [22, 404] width 26 height 8
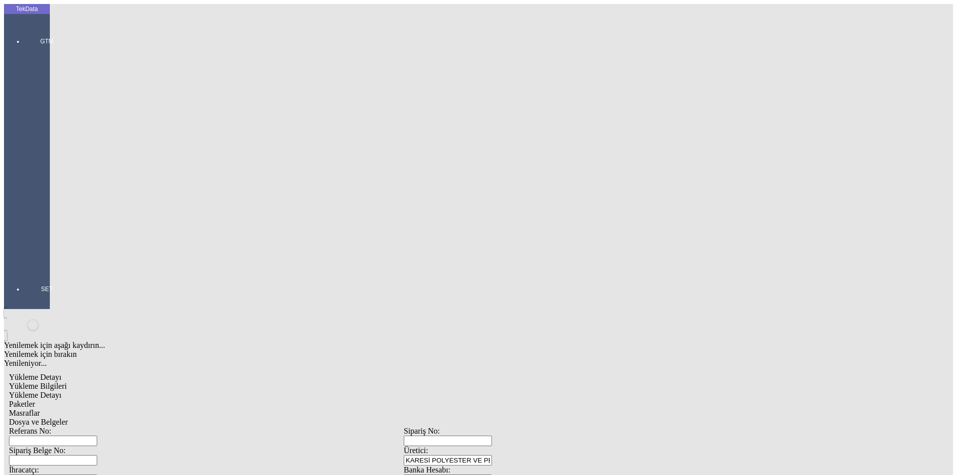
drag, startPoint x: 640, startPoint y: 106, endPoint x: 493, endPoint y: 106, distance: 147.1
type input "3"
click at [287, 409] on div "Masraflar" at bounding box center [404, 413] width 790 height 9
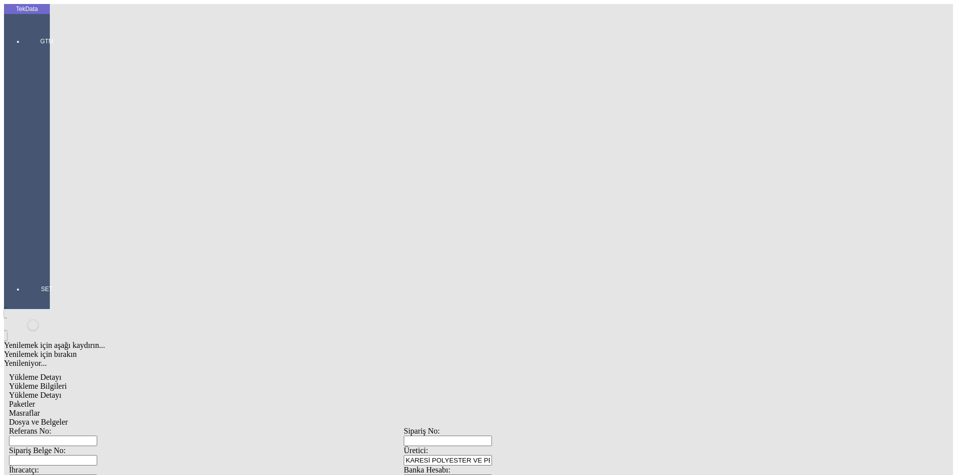
click at [68, 418] on span "Dosya ve Belgeler" at bounding box center [38, 422] width 59 height 8
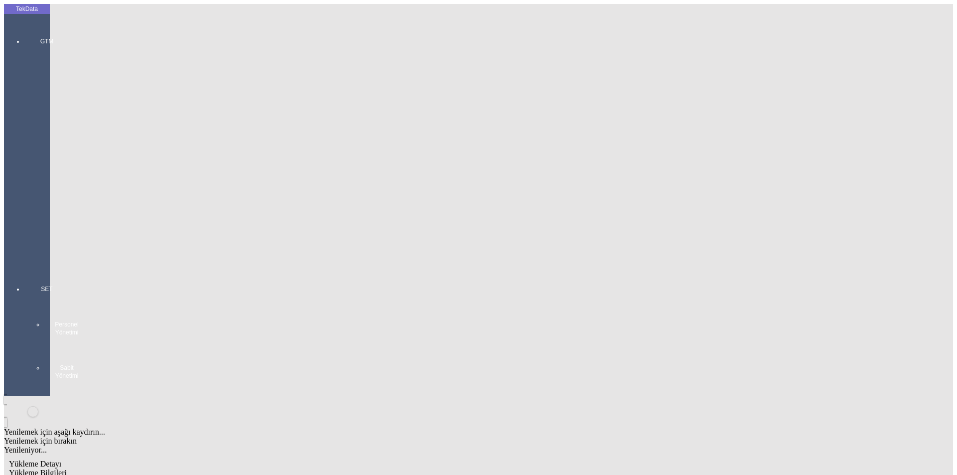
click at [24, 30] on div "GTM GTM Kokpit Ürün Yönetimi Hesap Yönetimi İhracat Yönetimi" at bounding box center [47, 144] width 46 height 248
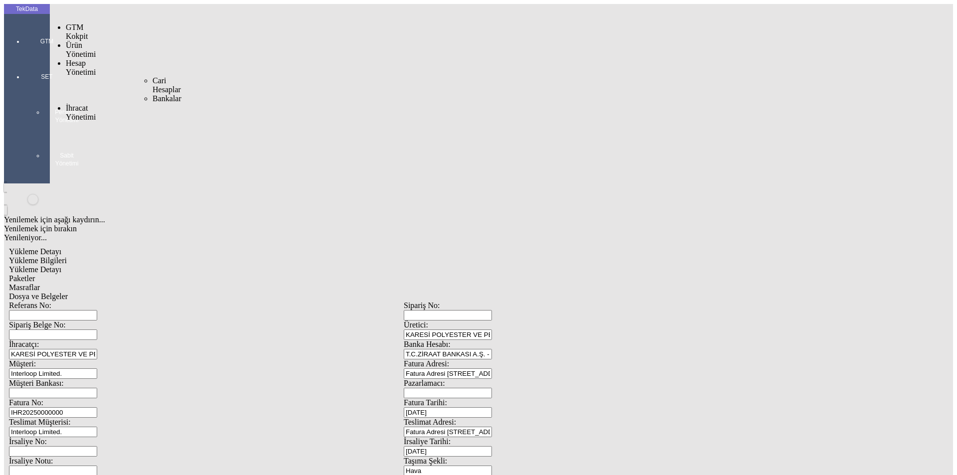
click at [78, 104] on span "İhracat Yönetimi" at bounding box center [81, 112] width 30 height 17
click at [153, 121] on span "Yüklemeler" at bounding box center [172, 125] width 38 height 8
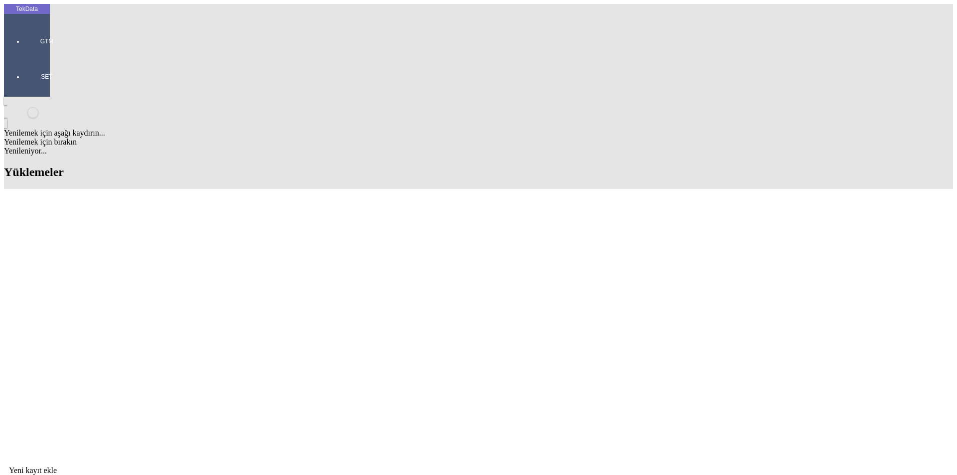
drag, startPoint x: 95, startPoint y: 160, endPoint x: 54, endPoint y: 161, distance: 40.9
copy td "IHR2025/9-014"
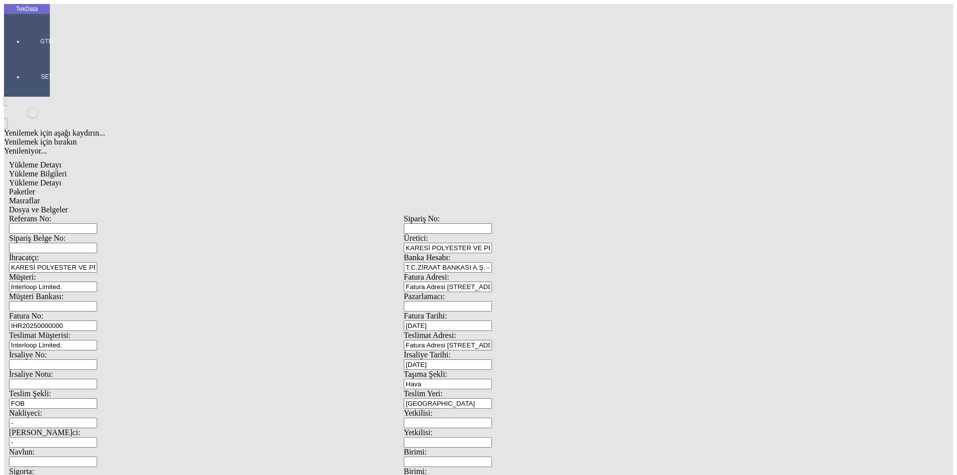
click at [97, 223] on input "Referans No:" at bounding box center [53, 228] width 88 height 10
paste input "IHR2025/9-014"
type input "IHR2025/9-014"
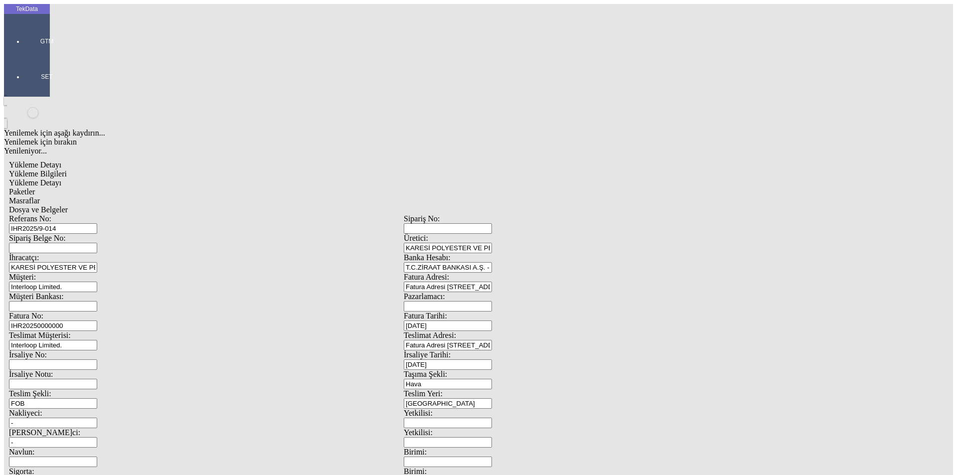
click at [68, 205] on span "Dosya ve Belgeler" at bounding box center [38, 209] width 59 height 8
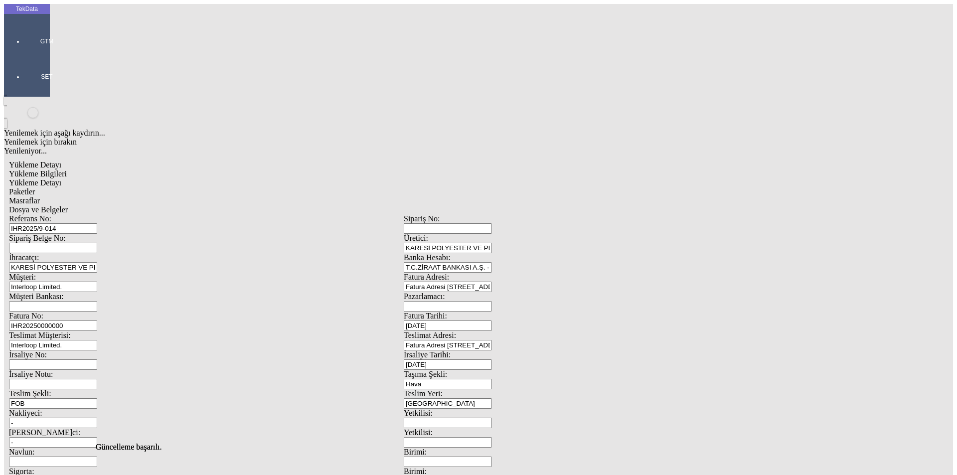
click at [68, 205] on span "Dosya ve Belgeler" at bounding box center [38, 209] width 59 height 8
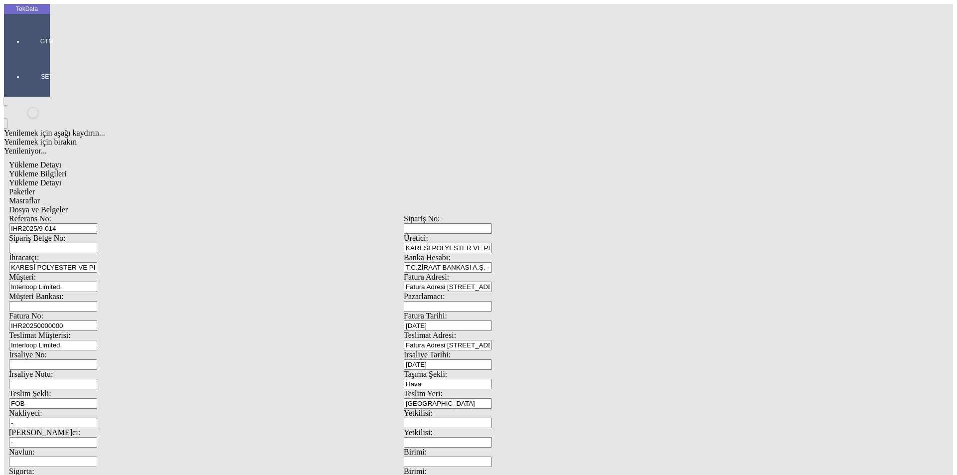
click at [67, 170] on span "Yükleme Bilgileri" at bounding box center [38, 174] width 58 height 8
drag, startPoint x: 203, startPoint y: 73, endPoint x: 91, endPoint y: 68, distance: 111.8
click at [91, 214] on div "Referans No: IHR2025/9-014" at bounding box center [206, 223] width 395 height 19
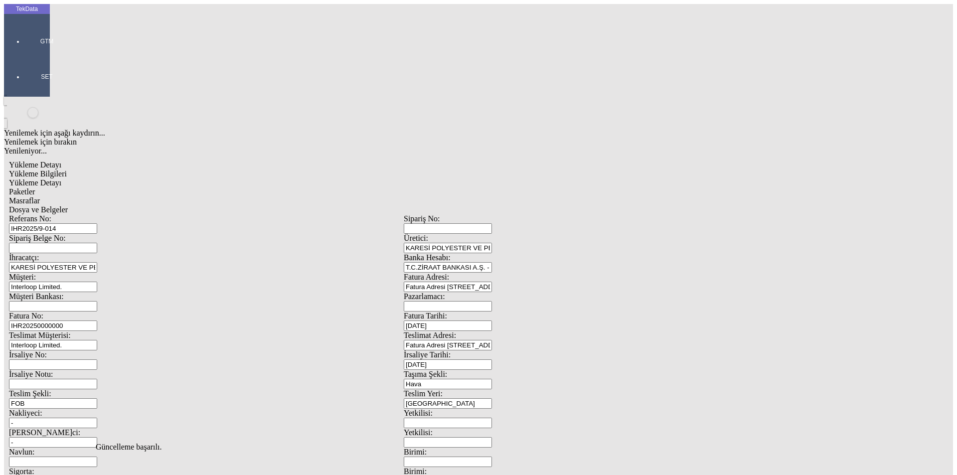
click at [68, 205] on span "Dosya ve Belgeler" at bounding box center [38, 209] width 59 height 8
click at [67, 170] on span "Yükleme Bilgileri" at bounding box center [38, 174] width 58 height 8
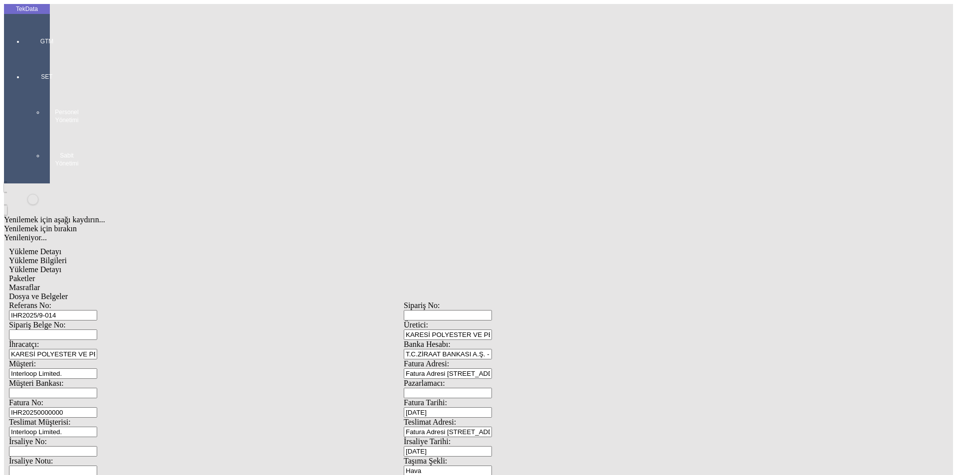
drag, startPoint x: 149, startPoint y: 374, endPoint x: 147, endPoint y: 381, distance: 7.3
click at [147, 381] on div "CFR CIF CIP CPT DAF DAP DAT DDP DDU DEQ DES EXW FAS FCA FOB" at bounding box center [312, 343] width 358 height 135
click at [146, 393] on div "FCA" at bounding box center [312, 397] width 358 height 9
type input "FCA"
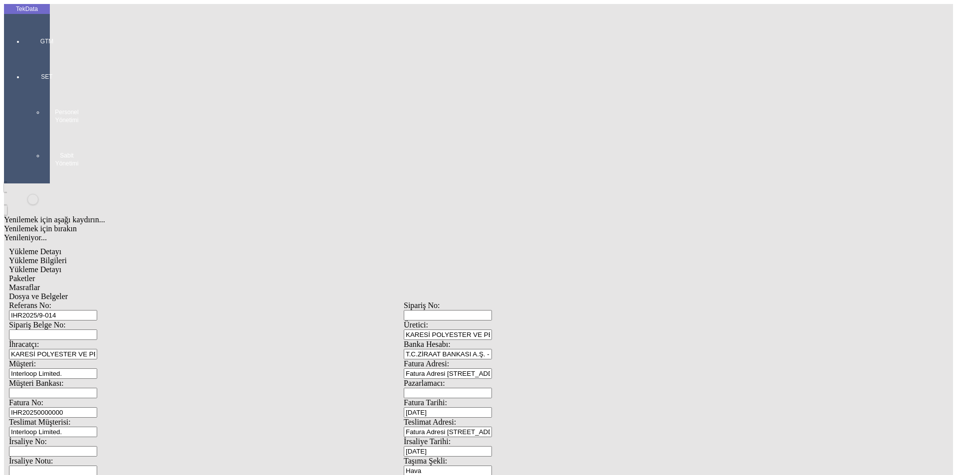
click at [102, 418] on div "Teslimat Müşterisi: Interloop Limited." at bounding box center [206, 427] width 395 height 19
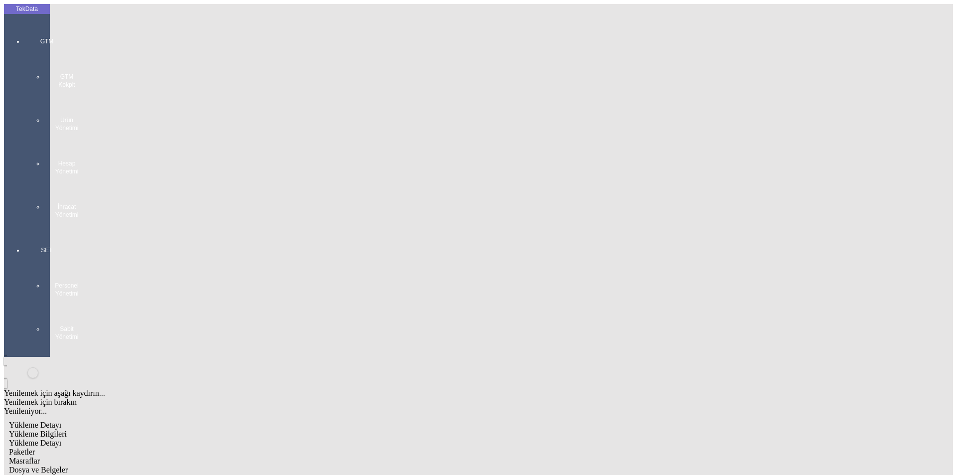
scroll to position [0, 0]
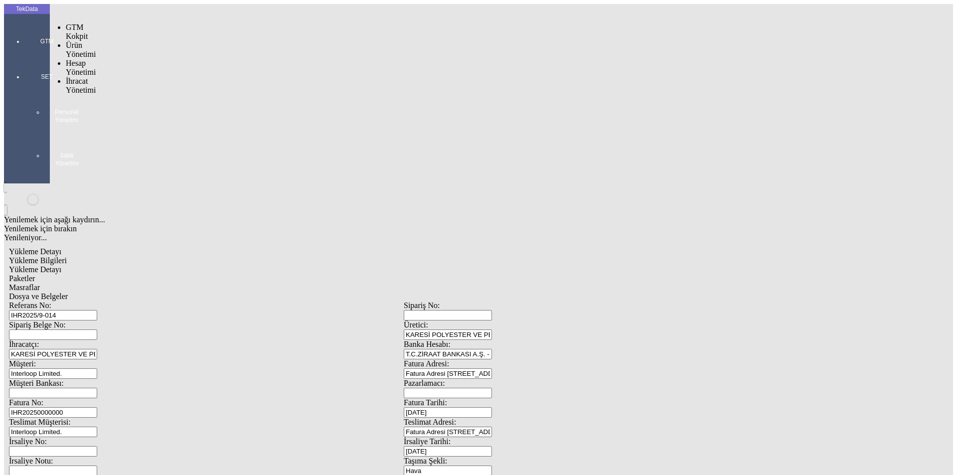
click at [38, 34] on div "GTM" at bounding box center [47, 37] width 46 height 35
drag, startPoint x: 77, startPoint y: 55, endPoint x: 140, endPoint y: 59, distance: 63.0
click at [79, 104] on span "İhracat Yönetimi" at bounding box center [81, 112] width 30 height 17
click at [153, 121] on span "Yüklemeler" at bounding box center [172, 125] width 38 height 8
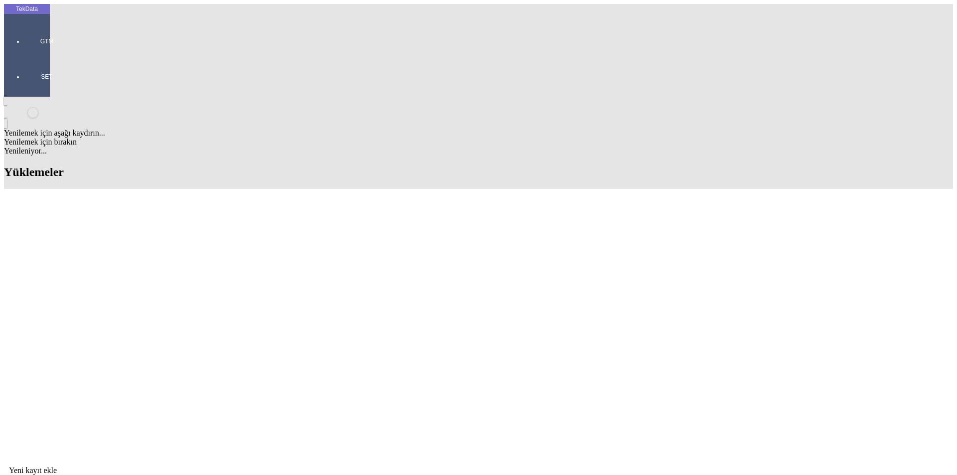
drag, startPoint x: 440, startPoint y: 81, endPoint x: 412, endPoint y: 89, distance: 28.6
paste input "JSC TECHOBSLUZHIVANIYE"
type input "JSC TECHOBSLUZHIVANIYE"
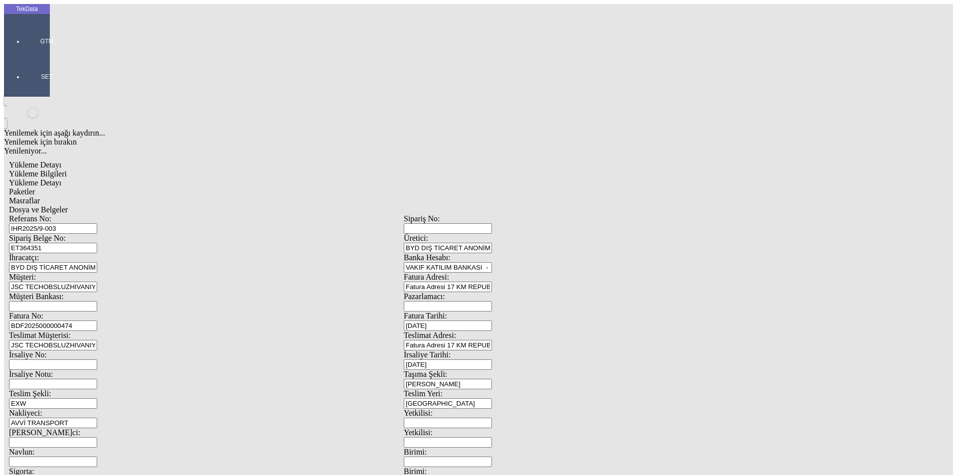
drag, startPoint x: 886, startPoint y: 199, endPoint x: 167, endPoint y: 54, distance: 733.1
click at [61, 179] on span "Yükleme Detayı" at bounding box center [35, 183] width 52 height 8
click at [67, 170] on span "Yükleme Bilgileri" at bounding box center [38, 174] width 58 height 8
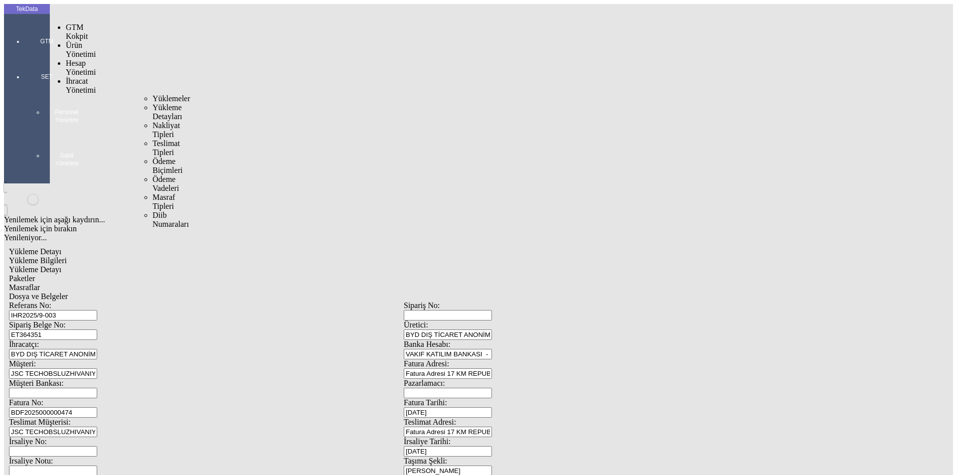
click at [78, 77] on span "İhracat Yönetimi" at bounding box center [81, 85] width 30 height 17
click at [153, 94] on span "Yüklemeler" at bounding box center [172, 98] width 38 height 8
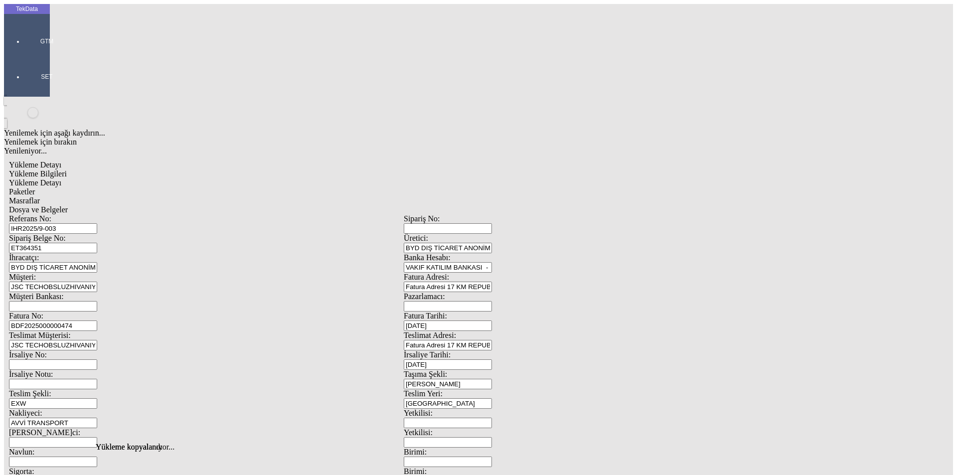
click at [97, 243] on input "ET364351" at bounding box center [53, 248] width 88 height 10
drag, startPoint x: 180, startPoint y: 94, endPoint x: 86, endPoint y: 90, distance: 93.8
click at [86, 234] on div "Sipariş Belge No: ET364351" at bounding box center [206, 243] width 395 height 19
drag, startPoint x: 207, startPoint y: 76, endPoint x: 83, endPoint y: 76, distance: 124.2
click at [83, 214] on div "Referans No: IHR2025/9-003" at bounding box center [206, 223] width 395 height 19
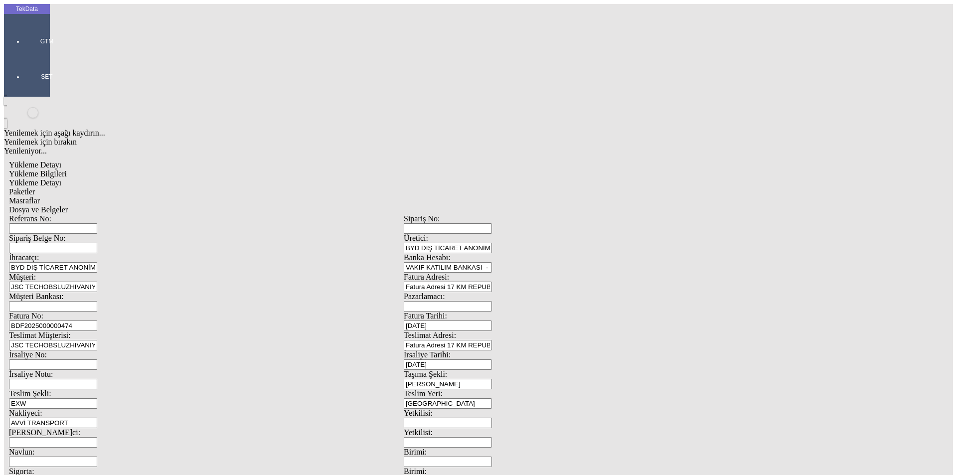
click at [215, 312] on div "Fatura No: BDF2025000000474" at bounding box center [206, 321] width 395 height 19
click at [97, 321] on input "BDF2025000000474" at bounding box center [53, 326] width 88 height 10
type input "BDF2025000000"
type input "[DATE]"
drag, startPoint x: 637, startPoint y: 209, endPoint x: 429, endPoint y: 215, distance: 208.5
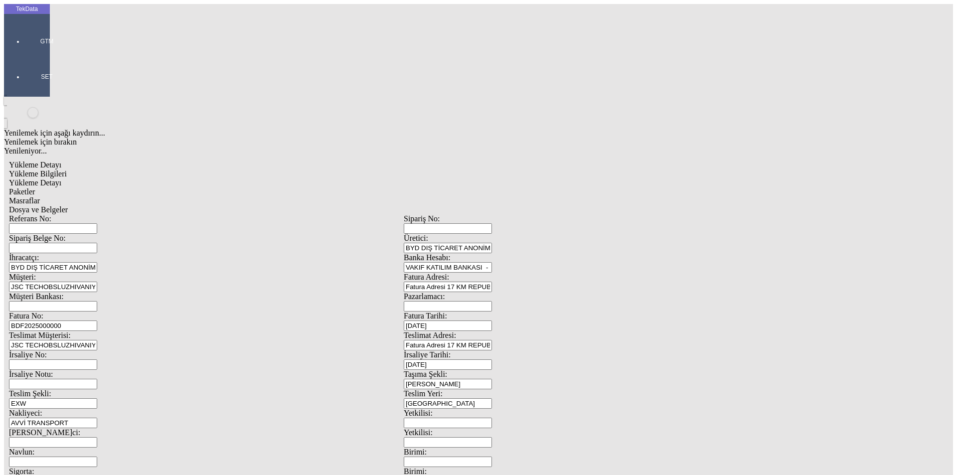
click at [447, 216] on div "Referans No: Sipariş No: Sipariş Belge No: Üretici: BYD DIŞ TİCARET ANONİM ŞİRK…" at bounding box center [404, 447] width 790 height 467
type input "[DATE]"
drag, startPoint x: 175, startPoint y: 252, endPoint x: 78, endPoint y: 257, distance: 96.4
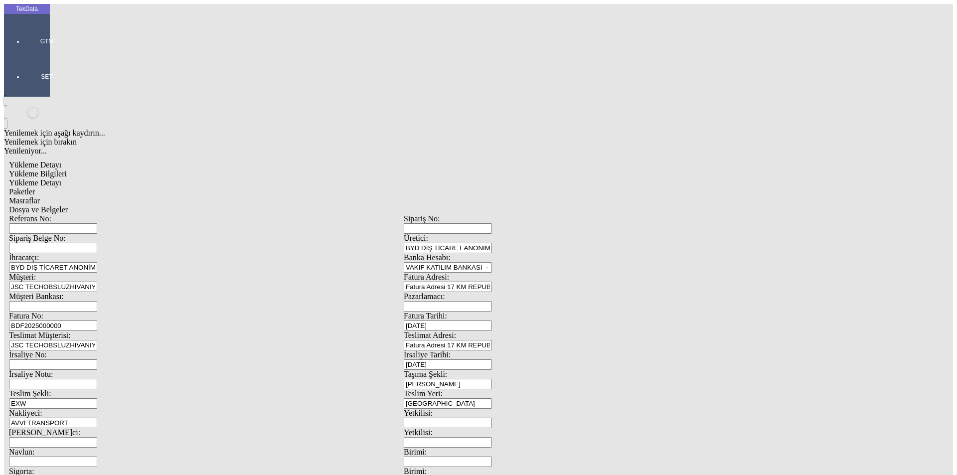
type input "[DATE]"
drag, startPoint x: 160, startPoint y: 348, endPoint x: 8, endPoint y: 356, distance: 152.3
click at [51, 353] on div "Yükleme Detayı Yükleme Bilgileri Yükleme Detayı Paketler Masraflar Dosya ve Bel…" at bounding box center [404, 443] width 800 height 575
type input "[DATE]"
drag, startPoint x: 171, startPoint y: 384, endPoint x: 87, endPoint y: 381, distance: 83.8
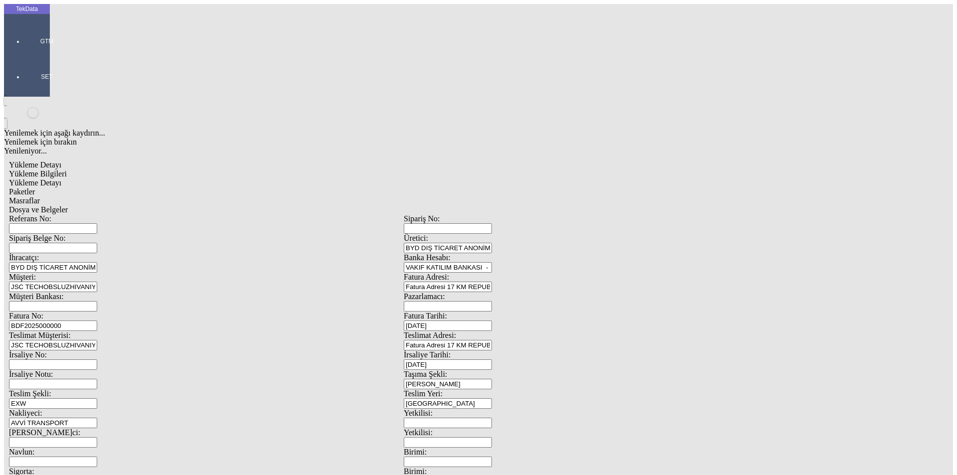
type input "1434.9"
drag, startPoint x: 572, startPoint y: 384, endPoint x: 433, endPoint y: 376, distance: 139.3
type input "1446.6"
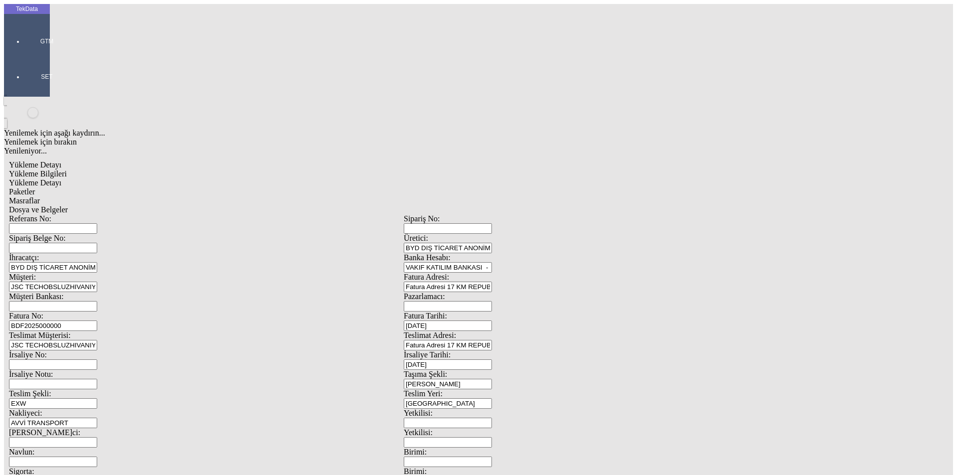
click at [61, 179] on span "Yükleme Detayı" at bounding box center [35, 183] width 52 height 8
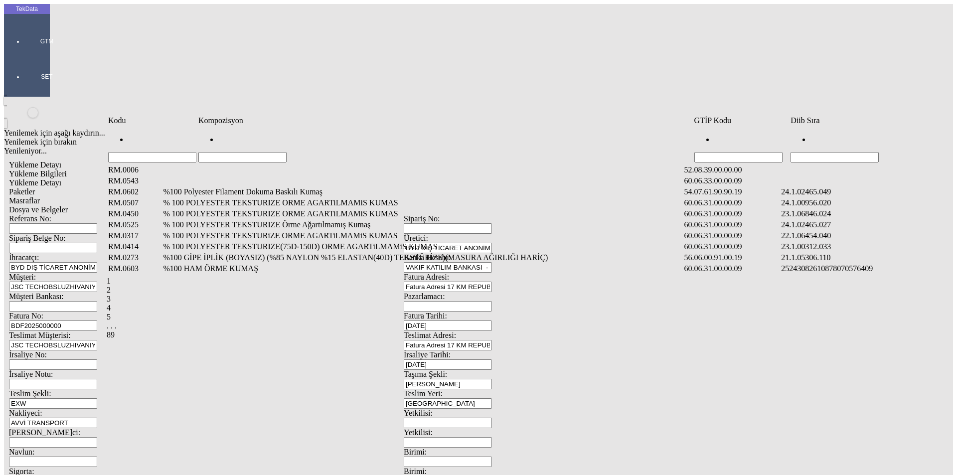
click at [879, 152] on input "Hücreyi Filtrele" at bounding box center [835, 157] width 88 height 10
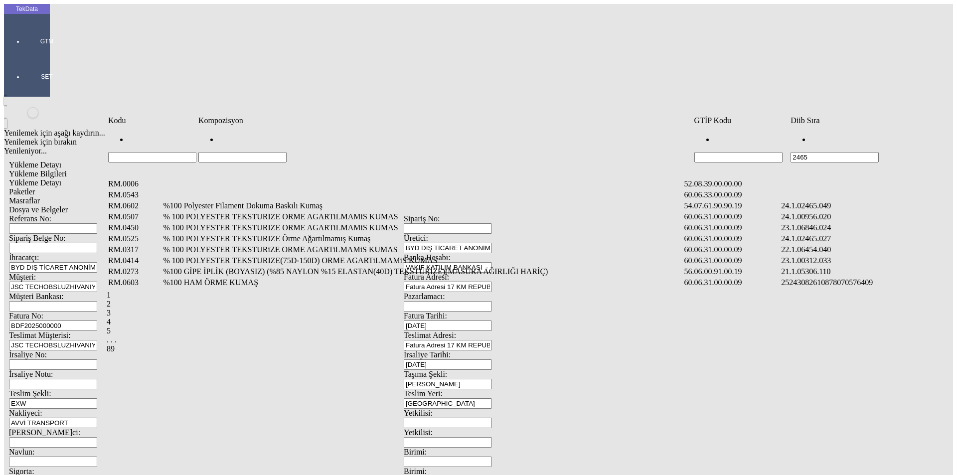
type input "2465"
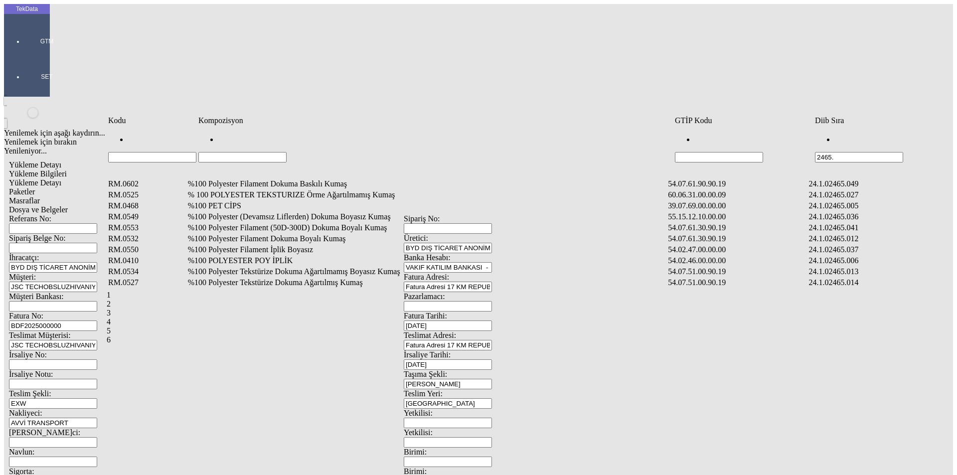
type input "2465."
type input "2465.008"
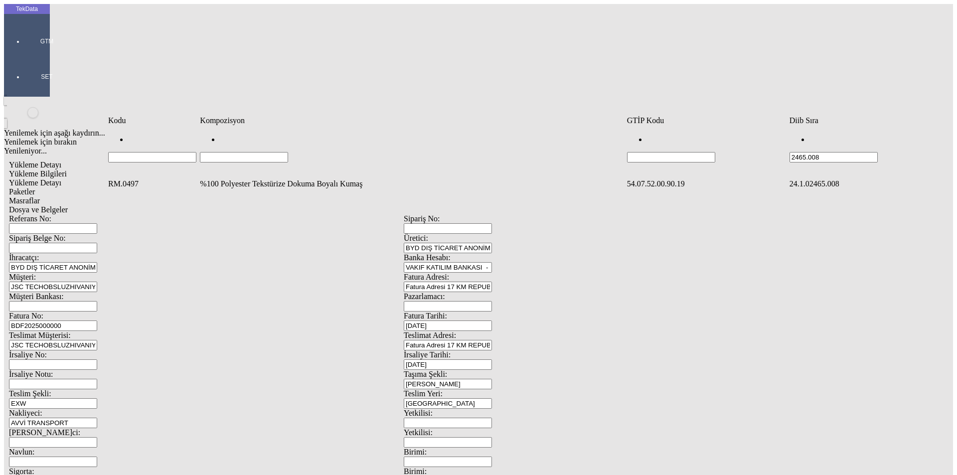
click at [231, 179] on td "%100 Polyester Tekstürize Dokuma Boyalı Kumaş" at bounding box center [412, 184] width 426 height 10
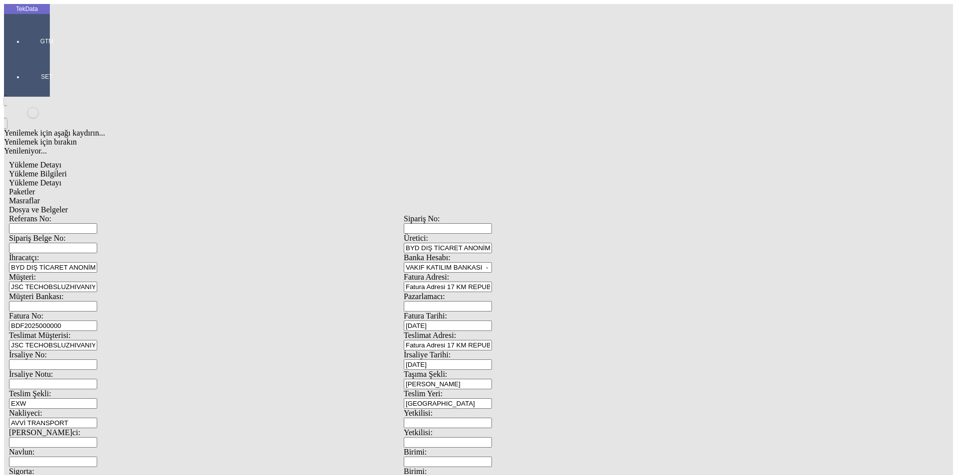
type input "2260.4"
click at [558, 181] on div "Metre" at bounding box center [741, 185] width 395 height 9
type input "Metre"
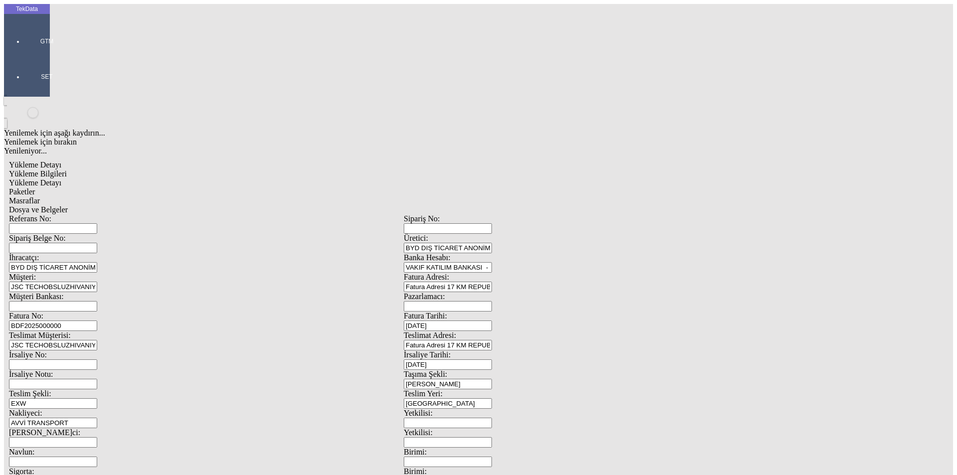
type input "2.35"
click at [565, 209] on div "Amerikan Doları" at bounding box center [741, 213] width 395 height 9
type input "Amerikan Doları"
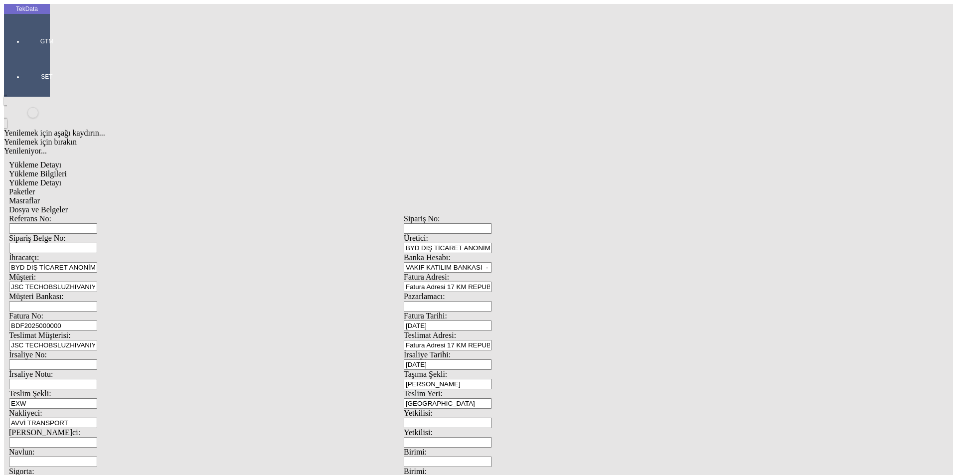
type input "300"
type input "1434.9"
type input "1446.6"
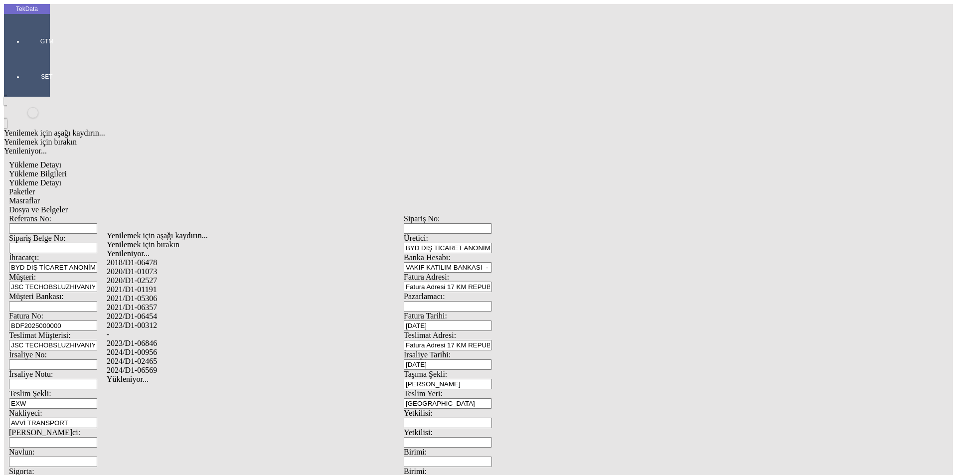
click at [150, 357] on div "2024/D1-02465" at bounding box center [300, 361] width 387 height 9
type input "2024/D1-02465"
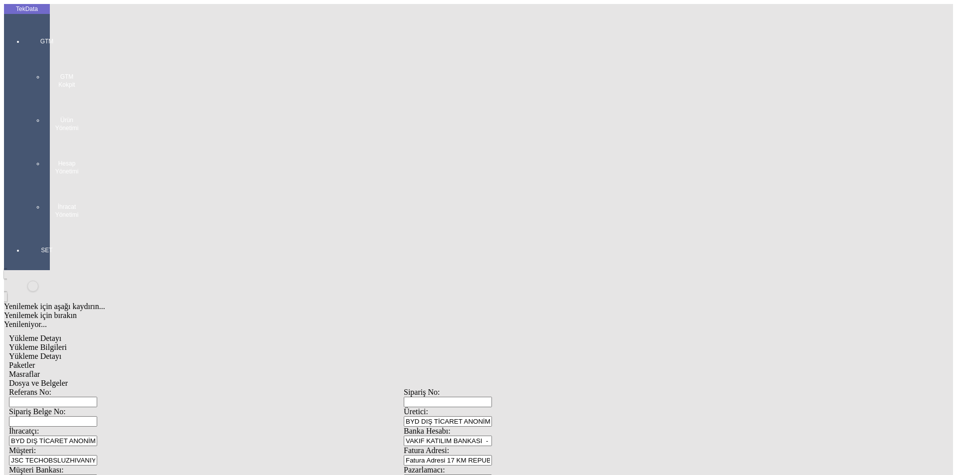
click at [35, 361] on span "Paketler" at bounding box center [22, 365] width 26 height 8
drag, startPoint x: 531, startPoint y: 105, endPoint x: 504, endPoint y: 108, distance: 27.6
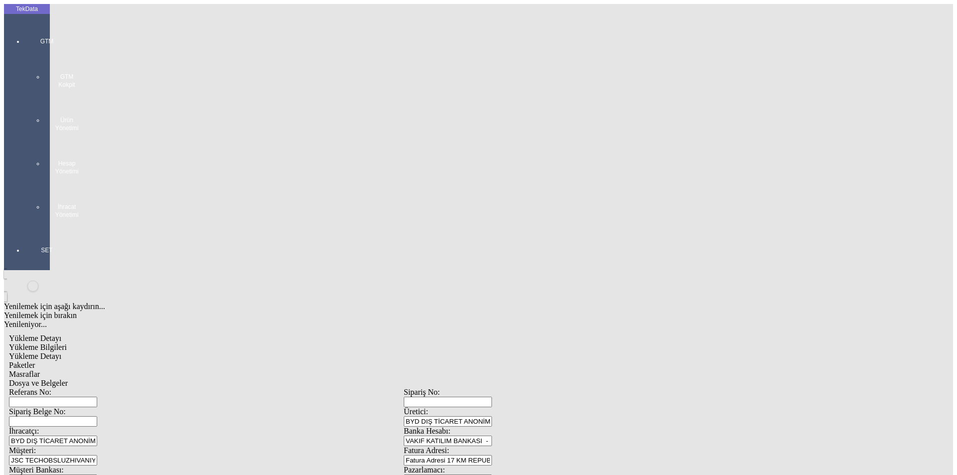
type input "25"
click at [40, 370] on span "Masraflar" at bounding box center [24, 374] width 31 height 8
click at [343, 379] on div "Dosya ve Belgeler" at bounding box center [404, 383] width 790 height 9
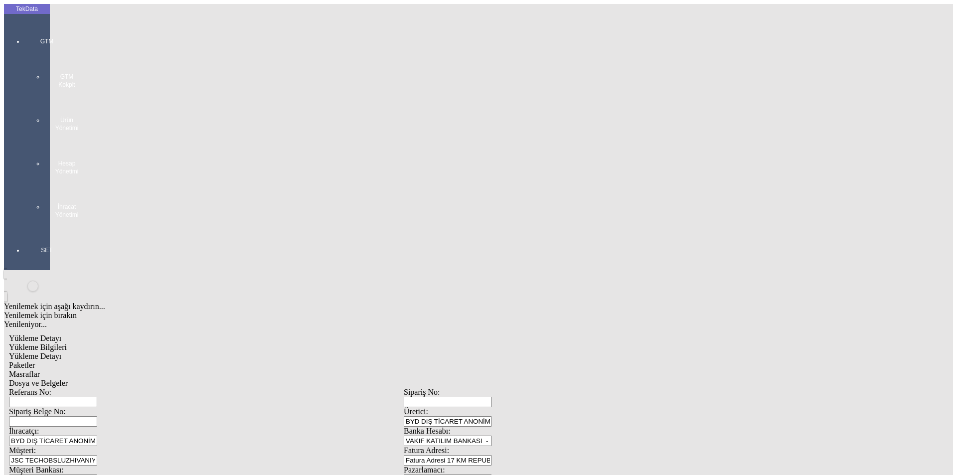
click at [68, 379] on span "Dosya ve Belgeler" at bounding box center [38, 383] width 59 height 8
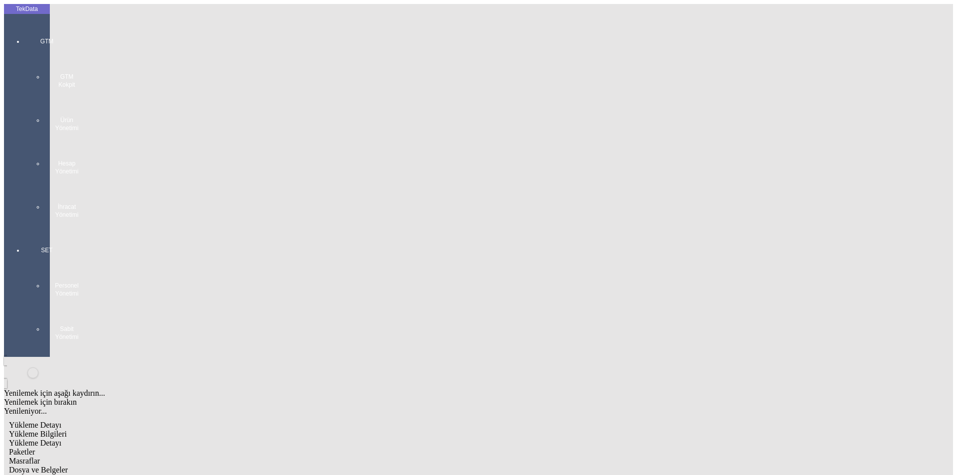
click at [67, 430] on span "Yükleme Bilgileri" at bounding box center [38, 434] width 58 height 8
paste input "IHR2025/9-032"
type input "IHR2025/9-032"
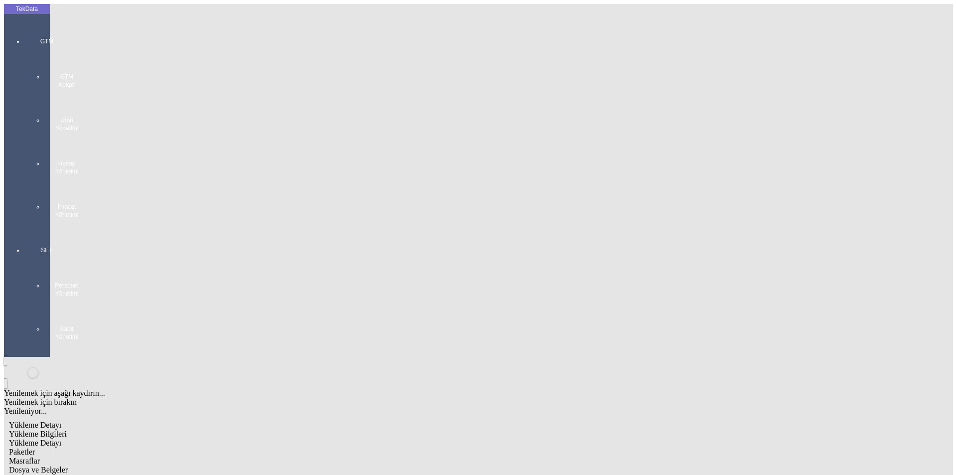
paste input "ET365205"
type input "ET365205"
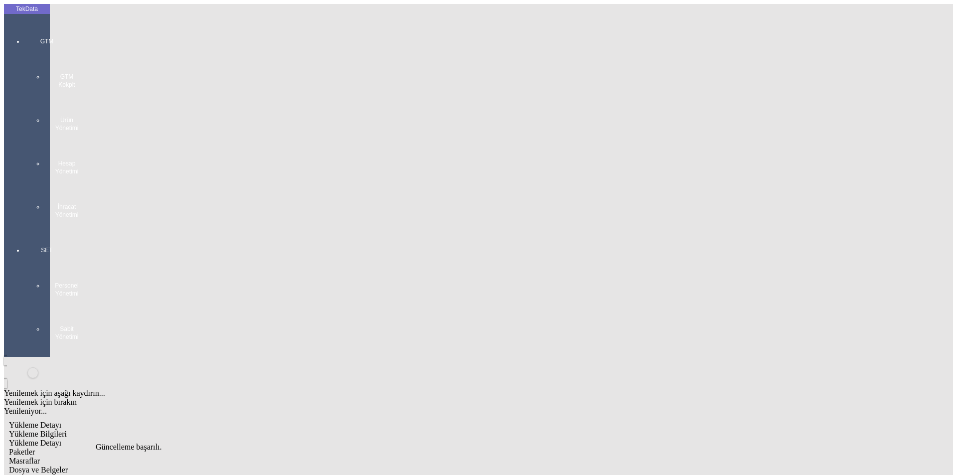
click at [68, 466] on span "Dosya ve Belgeler" at bounding box center [38, 470] width 59 height 8
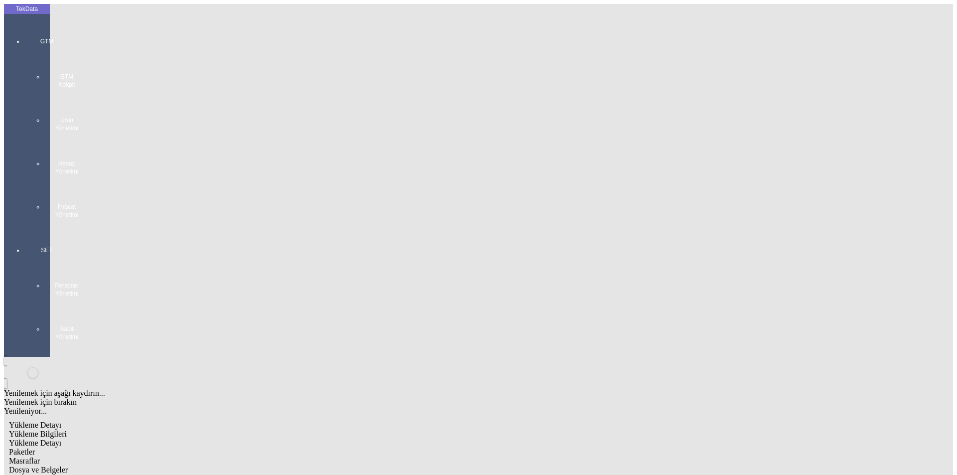
click at [68, 466] on span "Dosya ve Belgeler" at bounding box center [38, 470] width 59 height 8
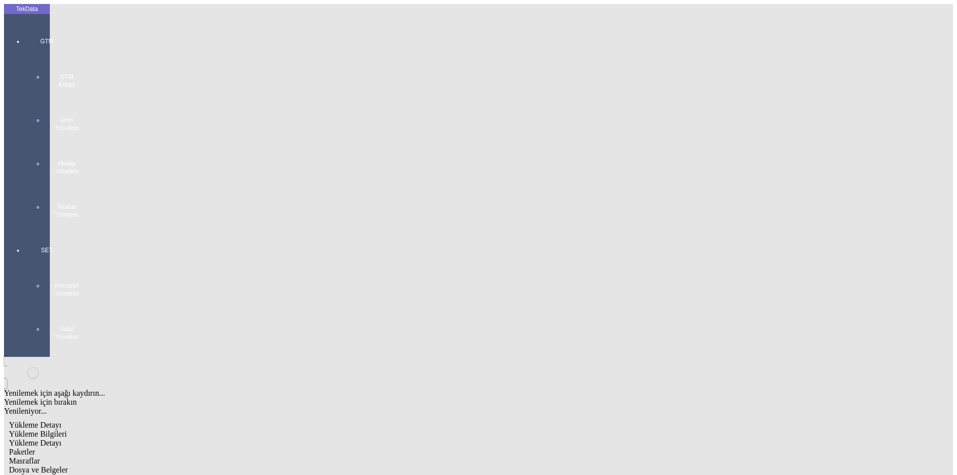
click at [67, 430] on span "Yükleme Bilgileri" at bounding box center [38, 434] width 58 height 8
drag, startPoint x: 192, startPoint y: 70, endPoint x: 83, endPoint y: 76, distance: 109.9
click at [83, 475] on div "Referans No: IHR2025/9-032" at bounding box center [206, 484] width 395 height 19
drag, startPoint x: 187, startPoint y: 89, endPoint x: 28, endPoint y: 108, distance: 159.8
